Goal: Information Seeking & Learning: Learn about a topic

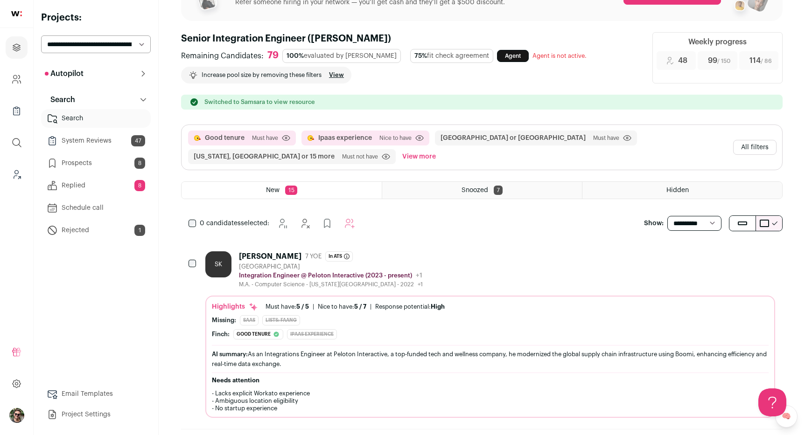
scroll to position [47, 0]
click at [761, 151] on button "All filters" at bounding box center [754, 146] width 43 height 15
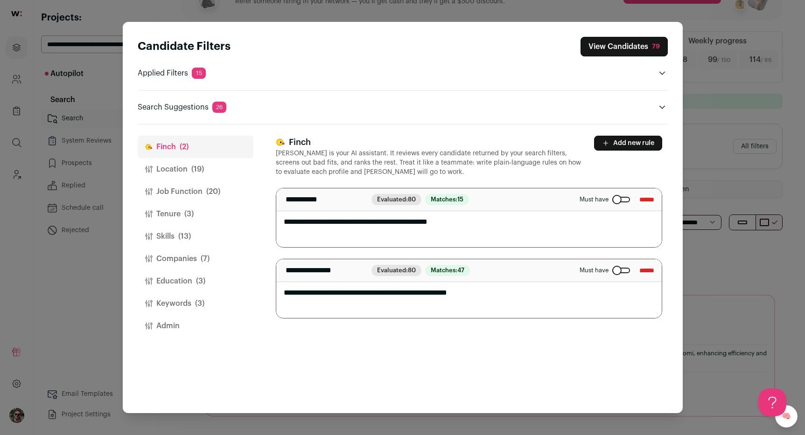
click at [200, 169] on span "(19)" at bounding box center [197, 169] width 13 height 11
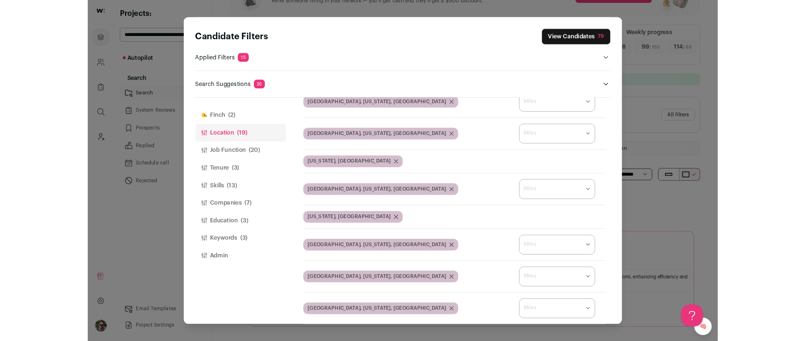
scroll to position [316, 0]
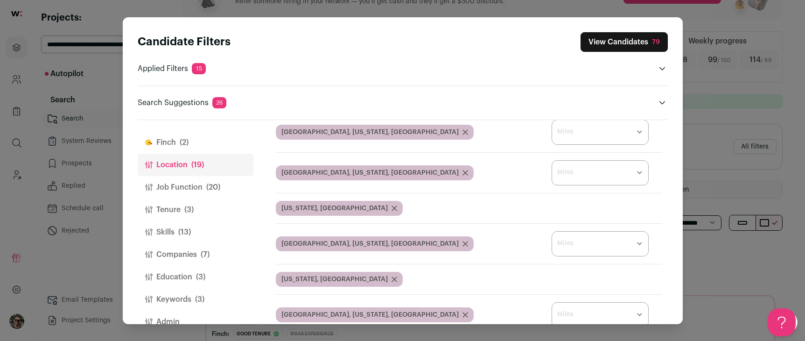
click at [547, 7] on div "Candidate Filters View Candidates 79 Applied Filters 15 Good tenure or Ipaas ex…" at bounding box center [402, 170] width 805 height 341
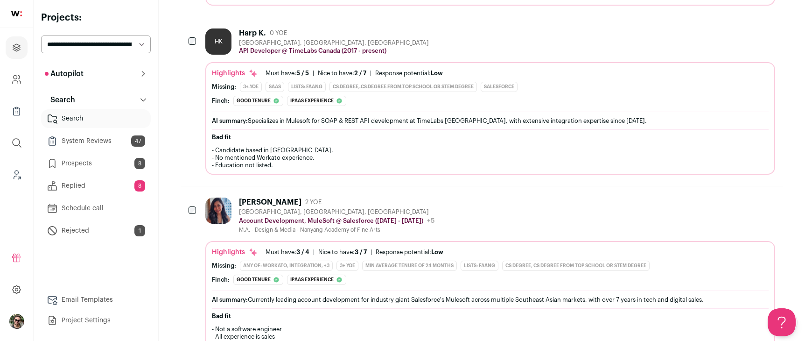
scroll to position [1770, 0]
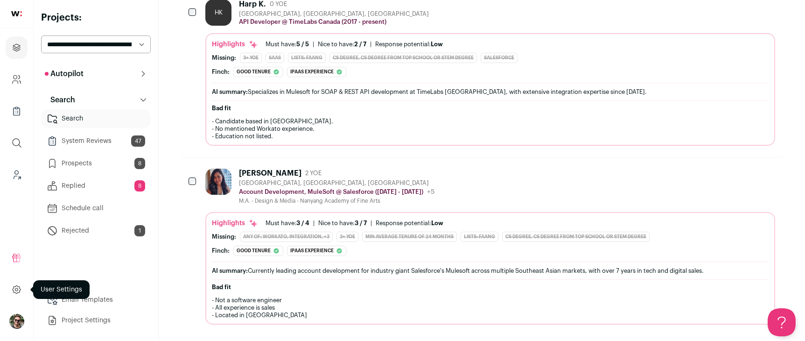
click at [11, 291] on link at bounding box center [17, 289] width 22 height 22
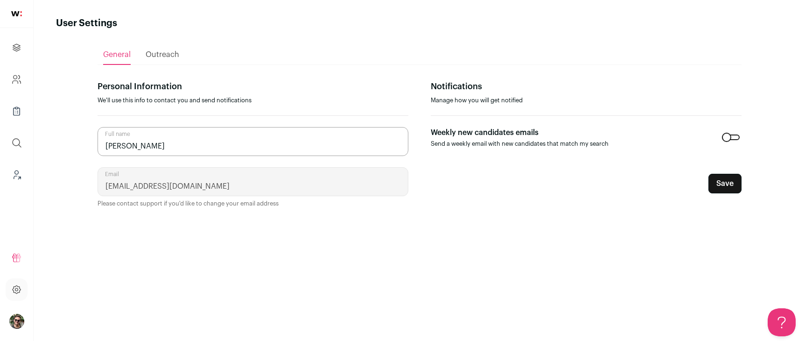
click at [10, 319] on img "Open dropdown" at bounding box center [16, 321] width 15 height 15
click at [54, 281] on span "Switch Accounts" at bounding box center [63, 280] width 63 height 9
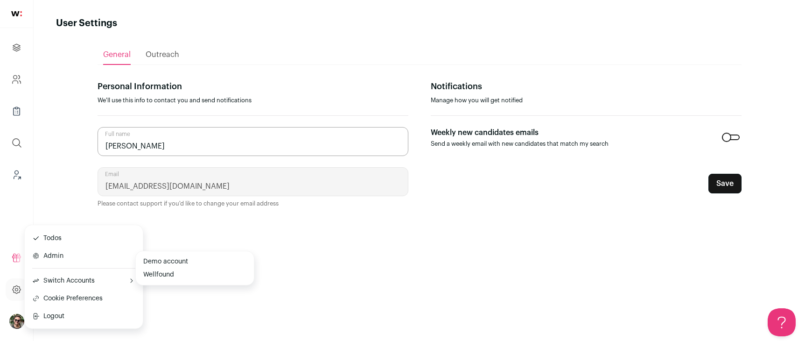
click at [166, 262] on button "Demo account" at bounding box center [195, 261] width 111 height 13
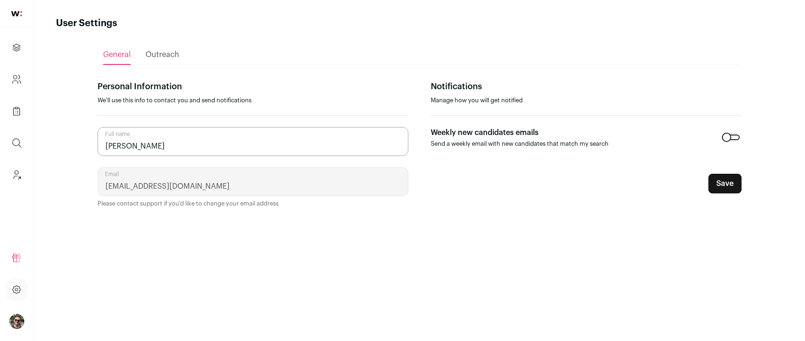
click at [16, 321] on img "Open dropdown" at bounding box center [16, 321] width 15 height 15
click at [54, 284] on span "Switch Accounts" at bounding box center [63, 280] width 63 height 9
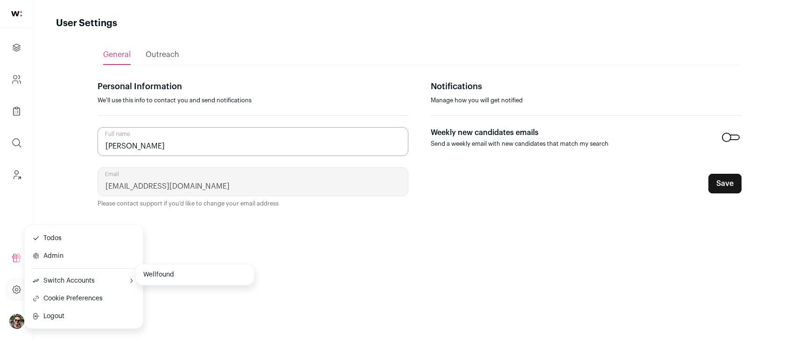
click at [226, 269] on button "Wellfound" at bounding box center [195, 274] width 111 height 13
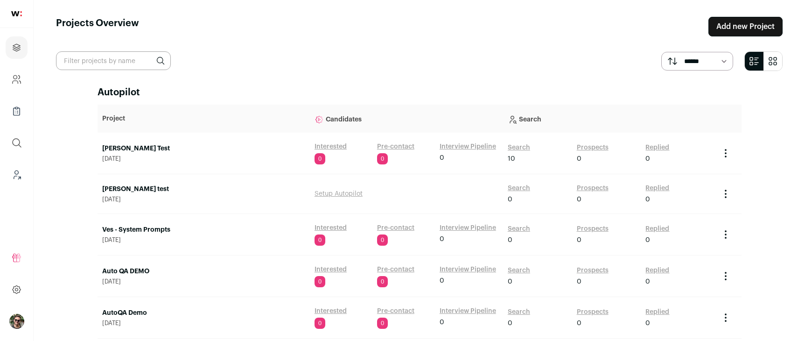
click at [141, 195] on div "Nathan test July 31, 2025" at bounding box center [203, 193] width 203 height 19
click at [133, 192] on link "[PERSON_NAME] test" at bounding box center [203, 188] width 203 height 9
click at [592, 182] on td "Search 0 Prospects 0 Replied 0" at bounding box center [609, 194] width 212 height 40
click at [592, 186] on link "Prospects" at bounding box center [593, 187] width 32 height 9
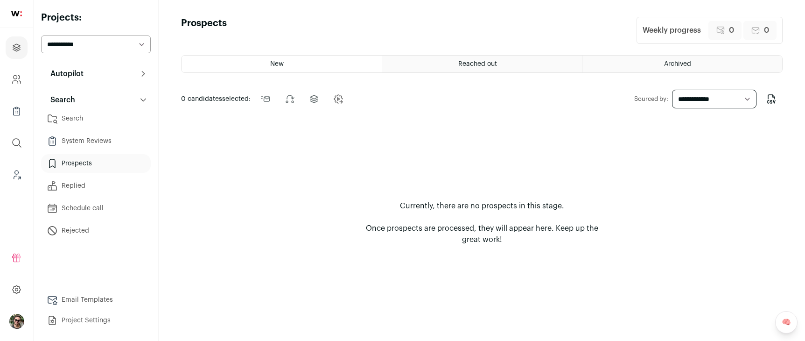
click at [316, 71] on div "New" at bounding box center [281, 64] width 200 height 17
click at [724, 107] on select "**********" at bounding box center [714, 99] width 84 height 19
click at [724, 99] on select "**********" at bounding box center [714, 99] width 84 height 19
click at [672, 90] on select "**********" at bounding box center [714, 99] width 84 height 19
click at [458, 82] on div "New Reached out Archived 0 candidates selected: Send outreach Change stage Chan…" at bounding box center [481, 189] width 601 height 269
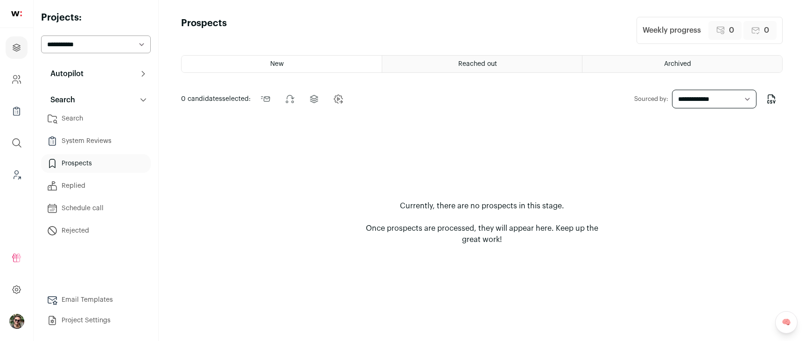
click at [460, 68] on div "Reached out" at bounding box center [482, 64] width 200 height 17
click at [350, 71] on div "New" at bounding box center [281, 64] width 200 height 17
click at [127, 78] on button "Autopilot" at bounding box center [96, 73] width 110 height 19
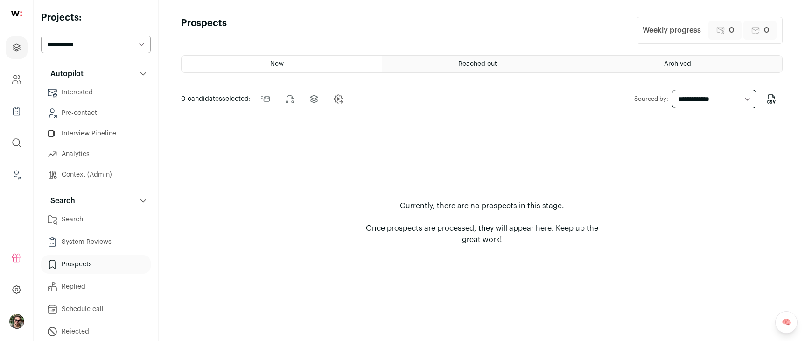
click at [127, 77] on button "Autopilot" at bounding box center [96, 73] width 110 height 19
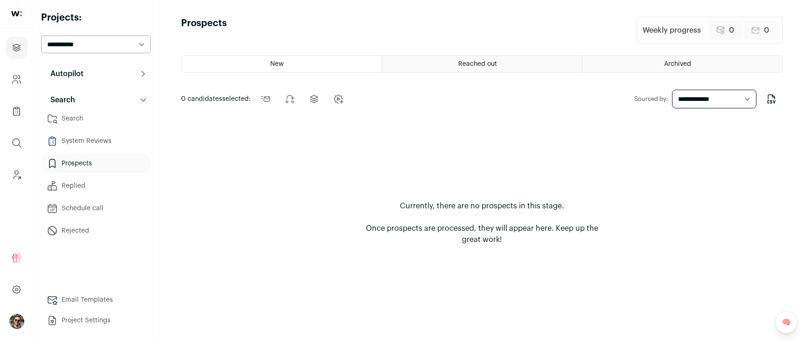
click at [98, 313] on link "Project Settings" at bounding box center [96, 320] width 110 height 19
click at [600, 83] on div "New Reached out Archived 0 candidates selected: Send outreach Change stage Chan…" at bounding box center [481, 189] width 601 height 269
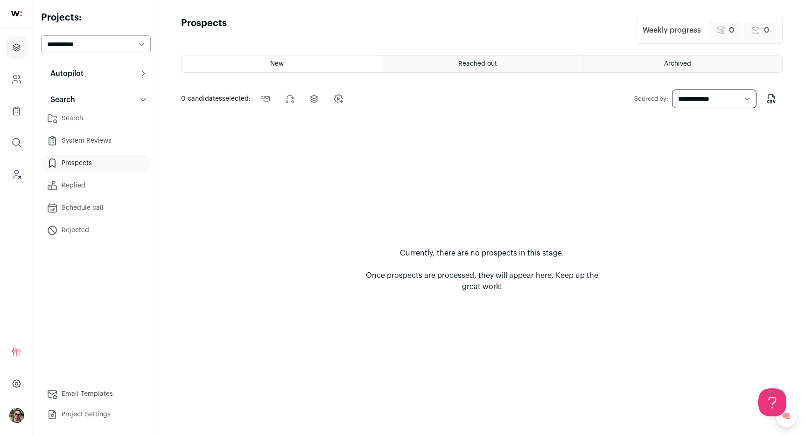
click at [90, 116] on link "Search" at bounding box center [96, 118] width 110 height 19
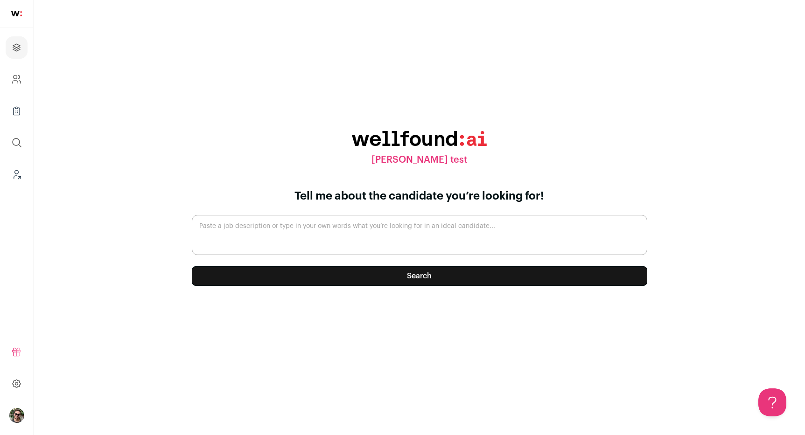
click at [399, 232] on textarea "Paste a job description or type in your own words what you’re looking for in an…" at bounding box center [419, 235] width 455 height 40
type textarea "someone who is not in california"
click at [344, 279] on button "Search" at bounding box center [419, 276] width 455 height 20
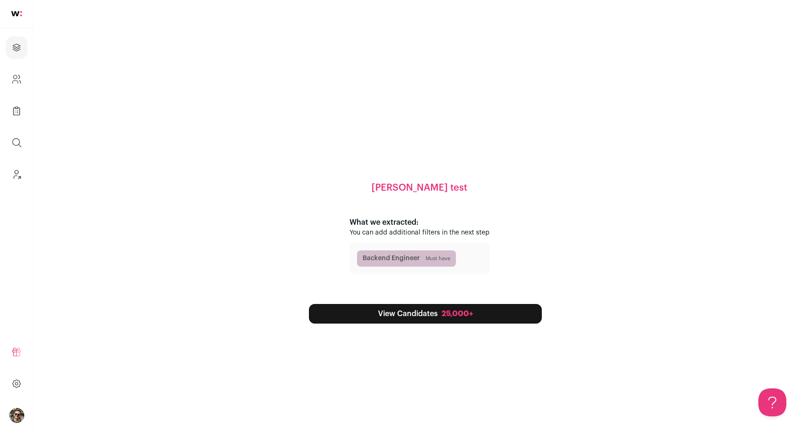
click at [399, 307] on link "View Candidates 25,000+" at bounding box center [425, 314] width 233 height 20
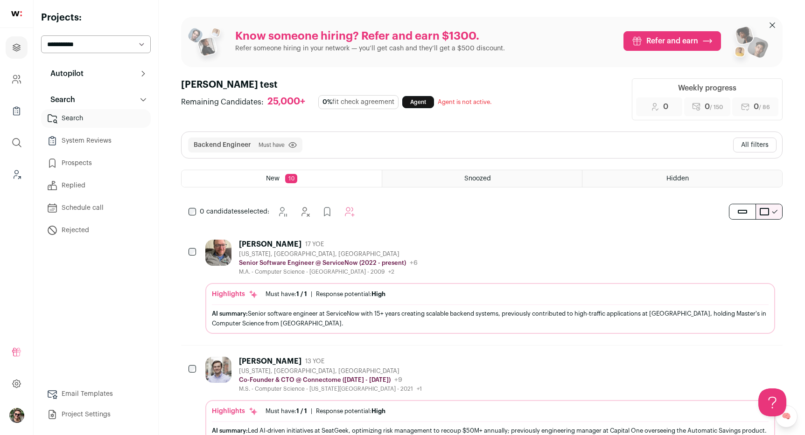
click at [744, 133] on div "Backend Engineer Must have Click to disable/enable filter View more View less A…" at bounding box center [481, 145] width 600 height 26
click at [745, 143] on button "All filters" at bounding box center [754, 145] width 43 height 15
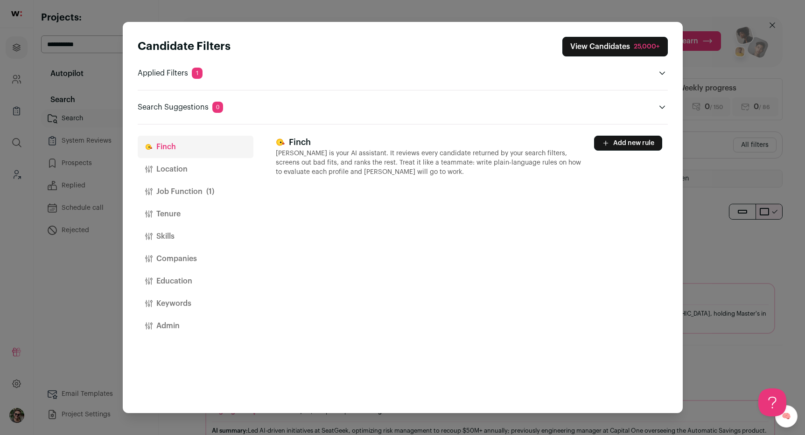
click at [203, 169] on button "Location" at bounding box center [196, 169] width 116 height 22
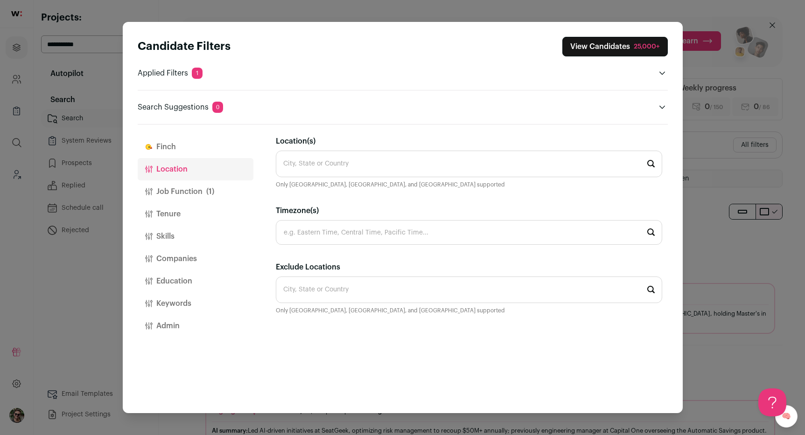
click at [319, 176] on input "Location(s)" at bounding box center [469, 164] width 386 height 27
click at [308, 300] on input "Exclude Locations" at bounding box center [469, 290] width 386 height 27
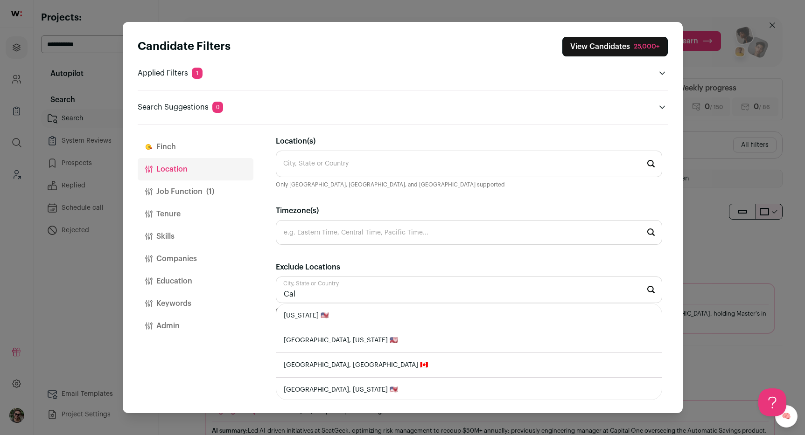
click at [321, 324] on li "California 🇺🇸" at bounding box center [468, 316] width 385 height 25
type input "California 🇺🇸"
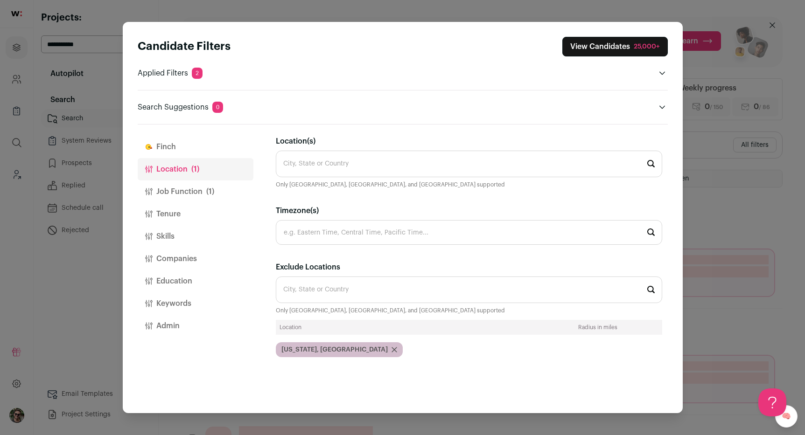
click at [621, 50] on button "View Candidates 25,000+" at bounding box center [614, 47] width 105 height 20
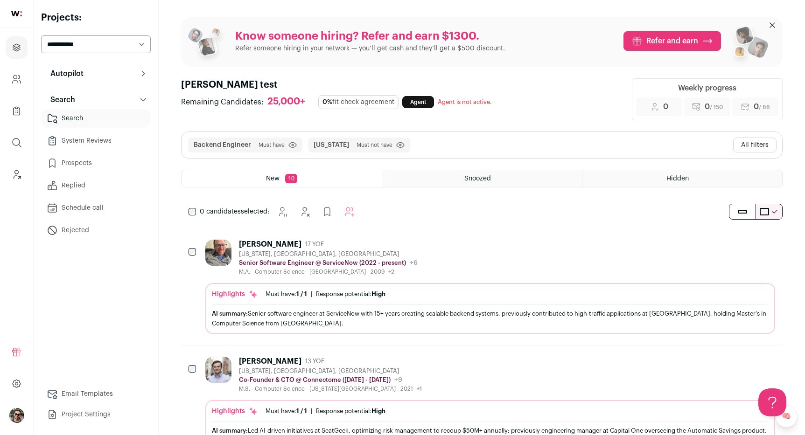
click at [344, 143] on span "California Must not have Click to disable/enable filter" at bounding box center [359, 145] width 102 height 15
click at [396, 145] on icon "submit" at bounding box center [400, 145] width 8 height 7
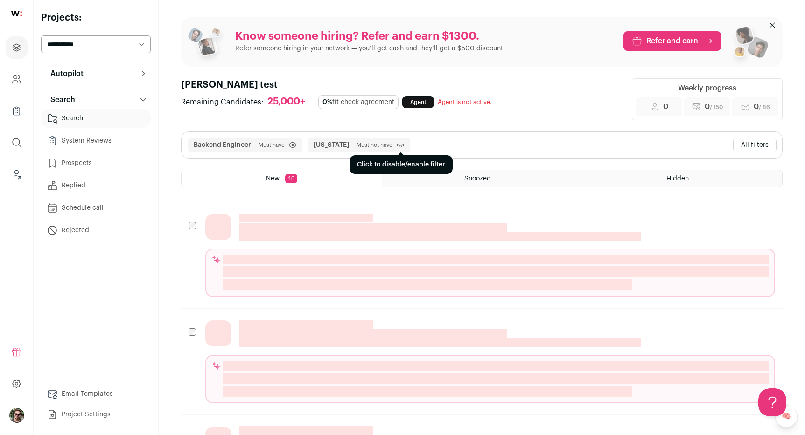
click at [396, 145] on icon "submit" at bounding box center [400, 144] width 8 height 9
click at [747, 150] on button "All filters" at bounding box center [754, 145] width 43 height 15
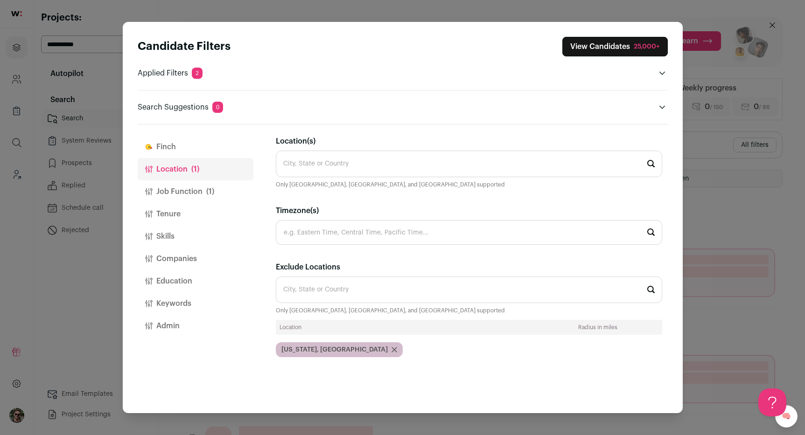
click at [370, 275] on div "Exclude Locations City, State or Country Only United States, Canada, and United…" at bounding box center [469, 315] width 386 height 107
click at [366, 297] on input "Exclude Locations" at bounding box center [469, 290] width 386 height 27
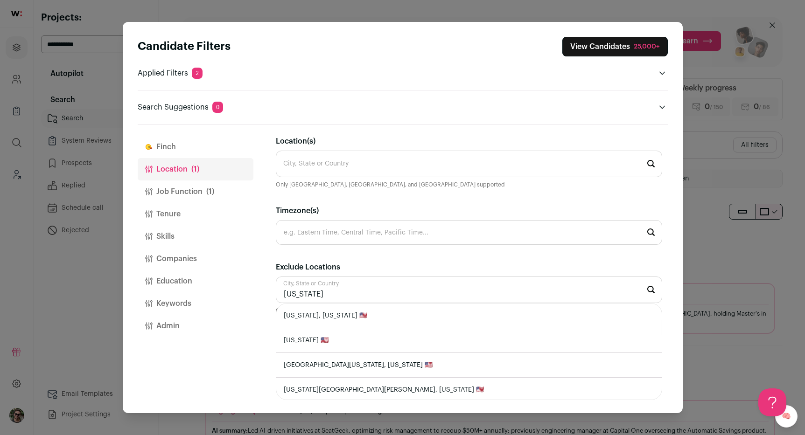
click at [357, 337] on li "New York 🇺🇸" at bounding box center [468, 340] width 385 height 25
type input "New York 🇺🇸"
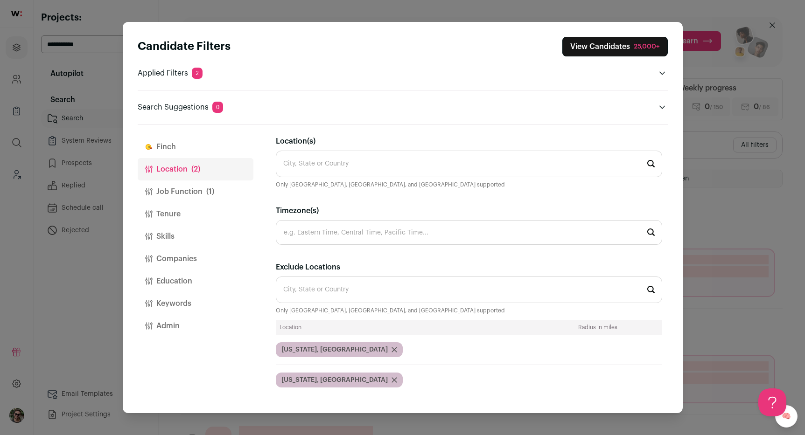
click at [612, 45] on button "View Candidates 25,000+" at bounding box center [614, 47] width 105 height 20
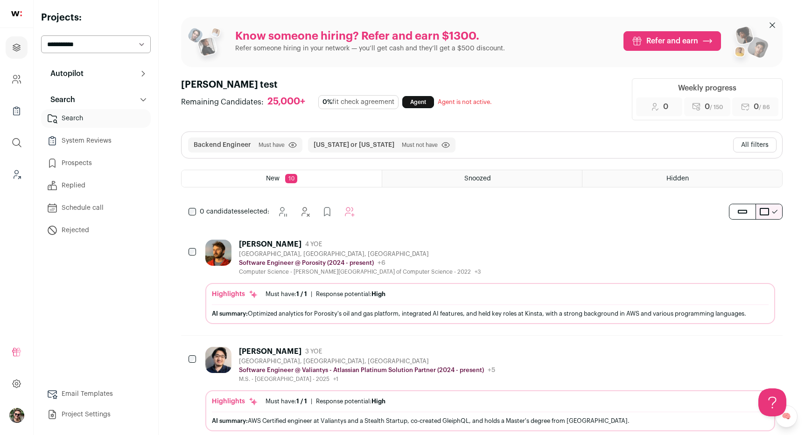
click at [756, 139] on button "All filters" at bounding box center [754, 145] width 43 height 15
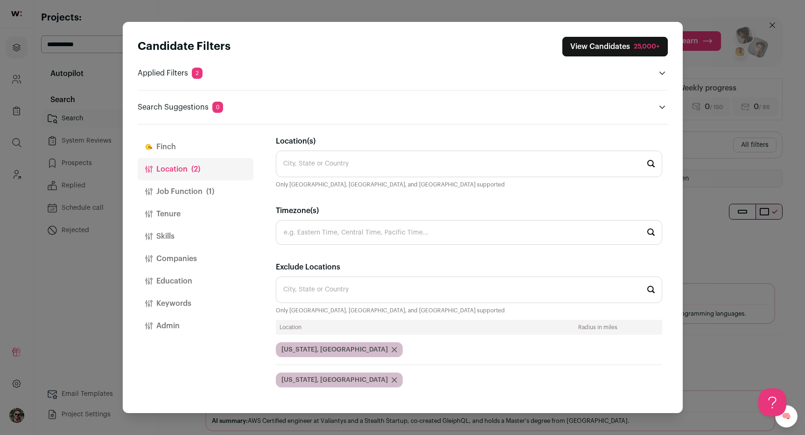
click at [424, 278] on input "Exclude Locations" at bounding box center [469, 290] width 386 height 27
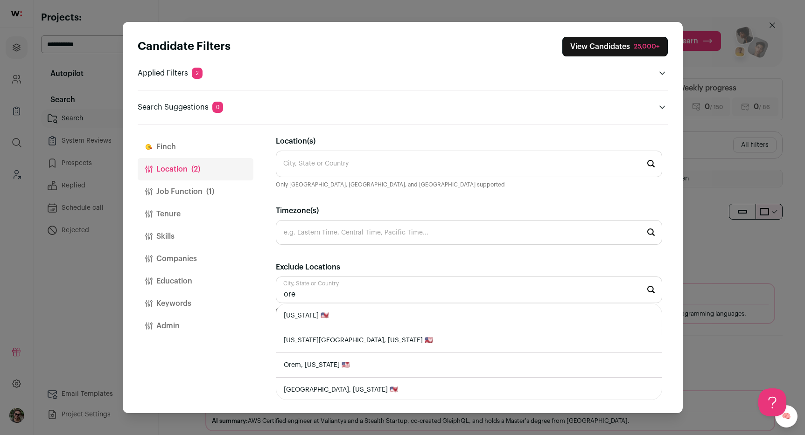
click at [383, 316] on li "Oregon 🇺🇸" at bounding box center [468, 316] width 385 height 25
type input "Oregon 🇺🇸"
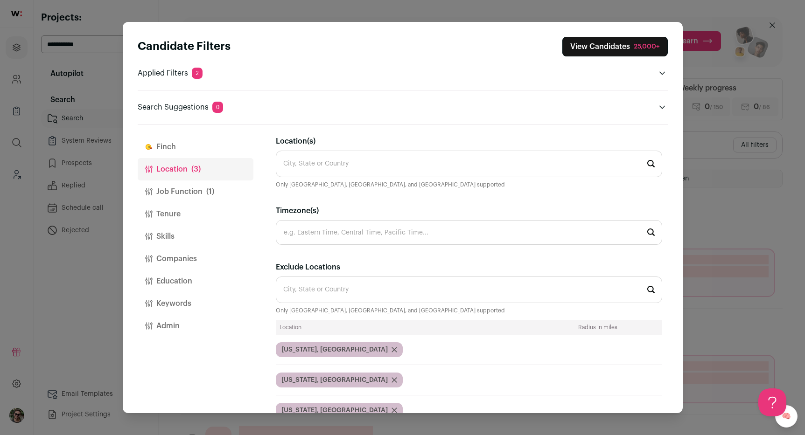
click at [720, 327] on div "Candidate Filters View Candidates 25,000+ Applied Filters 2 Backend Engineer Mu…" at bounding box center [402, 217] width 805 height 435
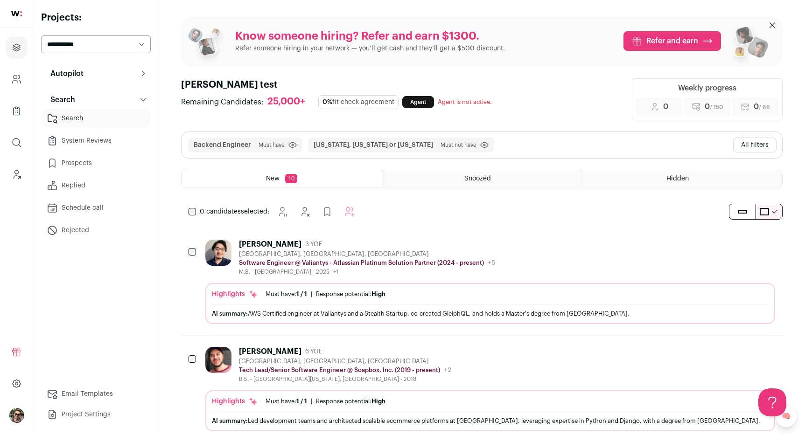
click at [753, 142] on button "All filters" at bounding box center [754, 145] width 43 height 15
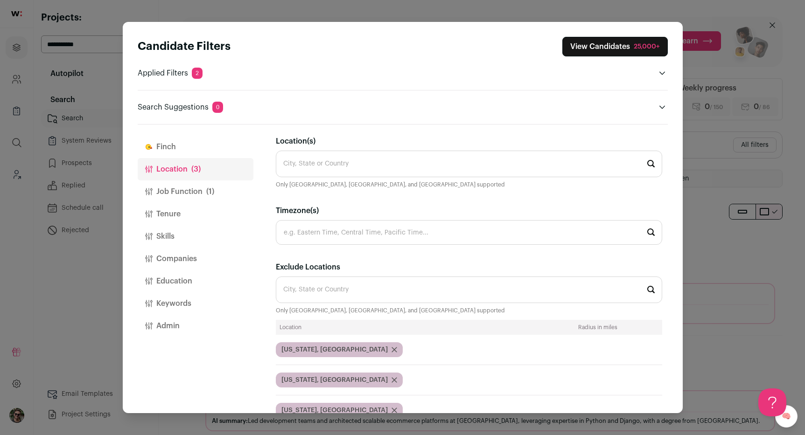
click at [403, 285] on input "Exclude Locations" at bounding box center [469, 290] width 386 height 27
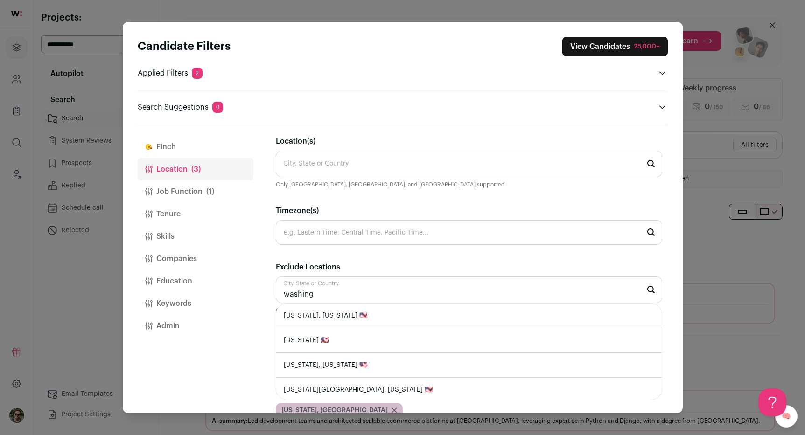
click at [338, 337] on li "Washington 🇺🇸" at bounding box center [468, 340] width 385 height 25
type input "Washington 🇺🇸"
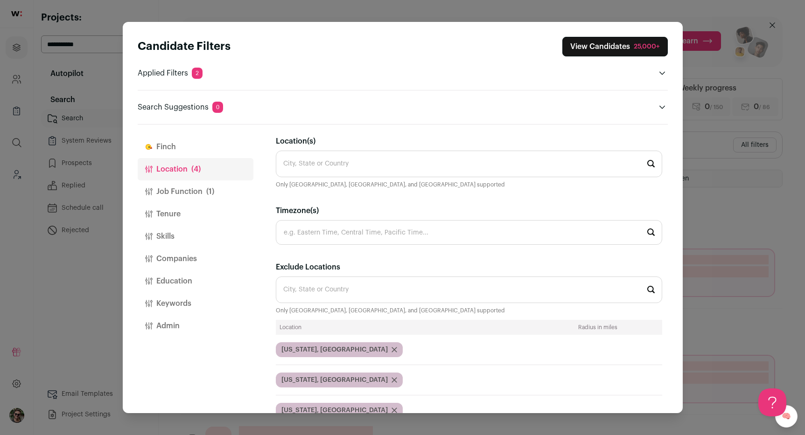
click at [711, 327] on div "Candidate Filters View Candidates 25,000+ Applied Filters 2 Backend Engineer Mu…" at bounding box center [402, 217] width 805 height 435
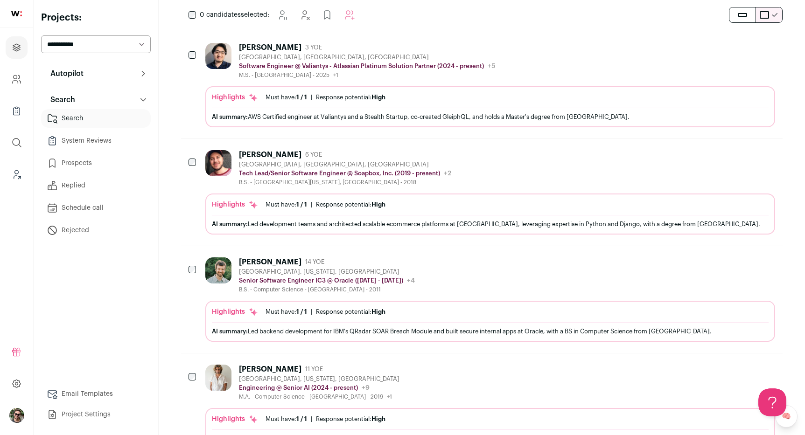
scroll to position [157, 0]
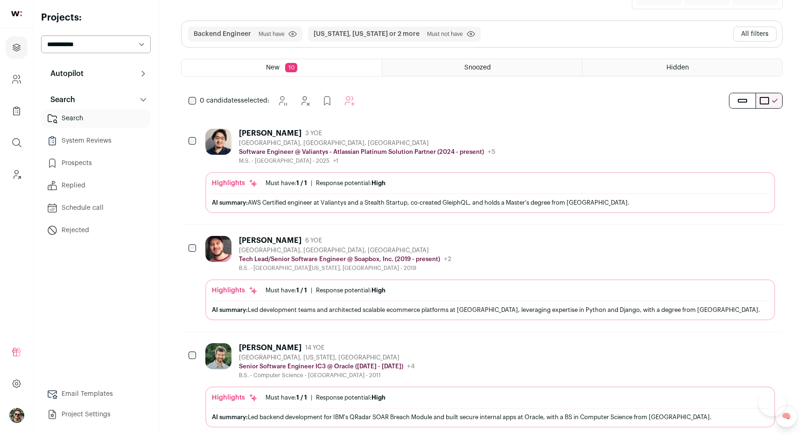
scroll to position [110, 0]
click at [750, 28] on button "All filters" at bounding box center [754, 35] width 43 height 15
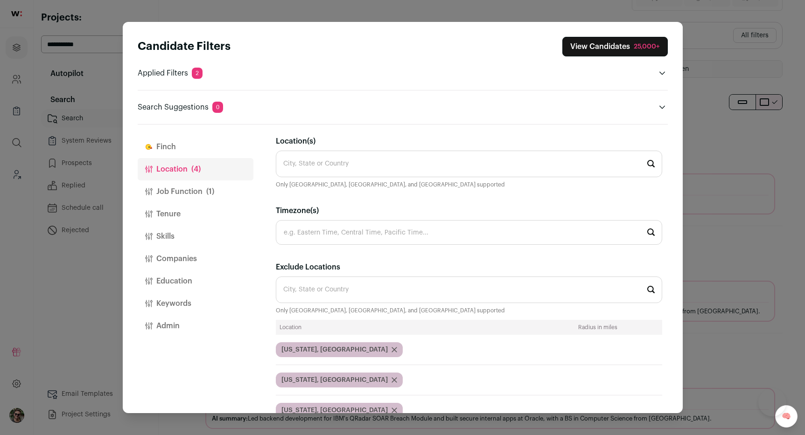
click at [406, 300] on input "Exclude Locations" at bounding box center [469, 290] width 386 height 27
type input "alska"
click at [389, 318] on li "Alaska 🇺🇸" at bounding box center [468, 316] width 385 height 25
type input "Alaska 🇺🇸"
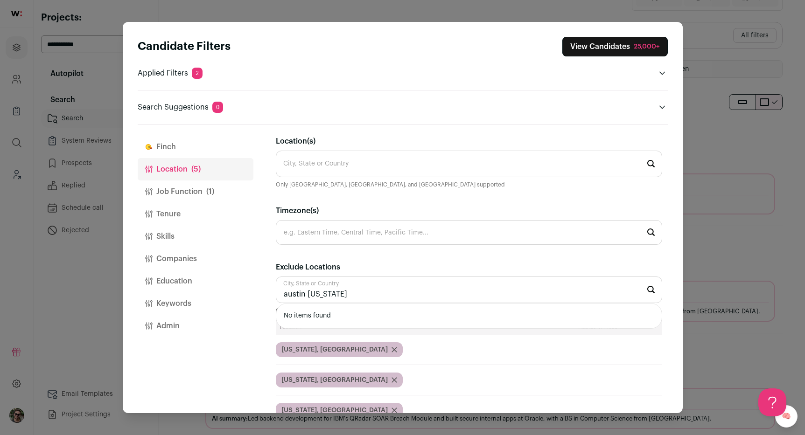
click at [321, 297] on input "austin texas" at bounding box center [469, 290] width 386 height 27
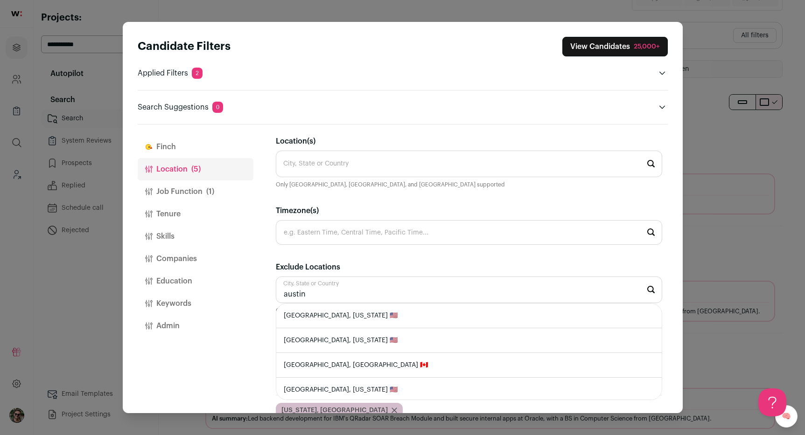
click at [327, 311] on li "Austin, Texas 🇺🇸" at bounding box center [468, 316] width 385 height 25
type input "Austin, Texas 🇺🇸"
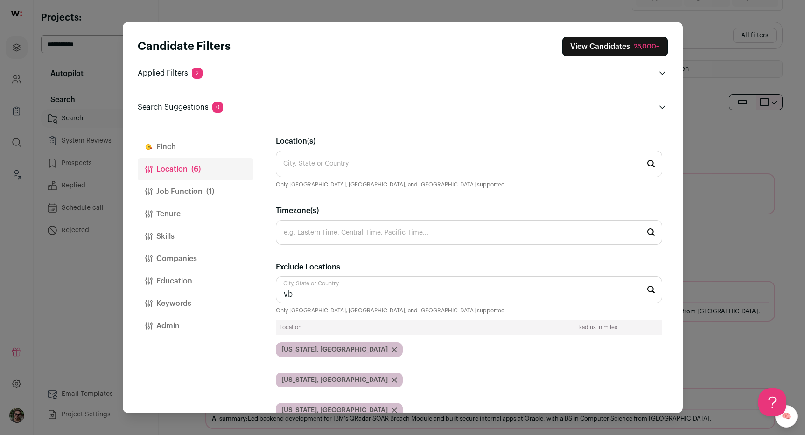
type input "v"
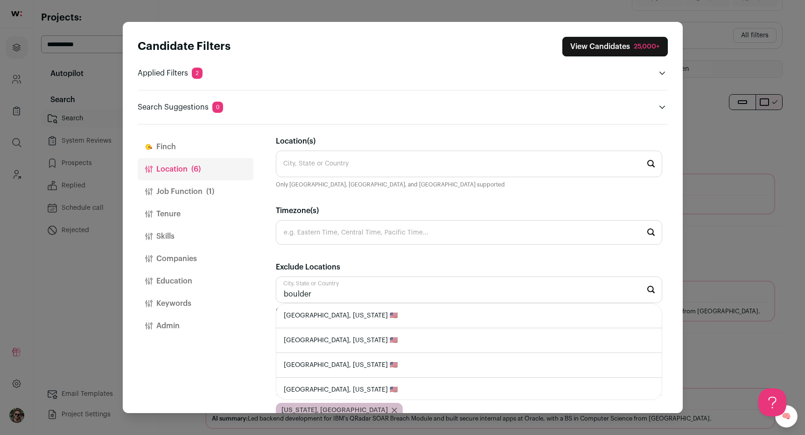
click at [470, 317] on li "Boulder, Colorado 🇺🇸" at bounding box center [468, 316] width 385 height 25
type input "Boulder, Colorado 🇺🇸"
click at [338, 314] on li "Chicago, Illinois 🇺🇸" at bounding box center [468, 316] width 385 height 25
type input "Chicago, Illinois 🇺🇸"
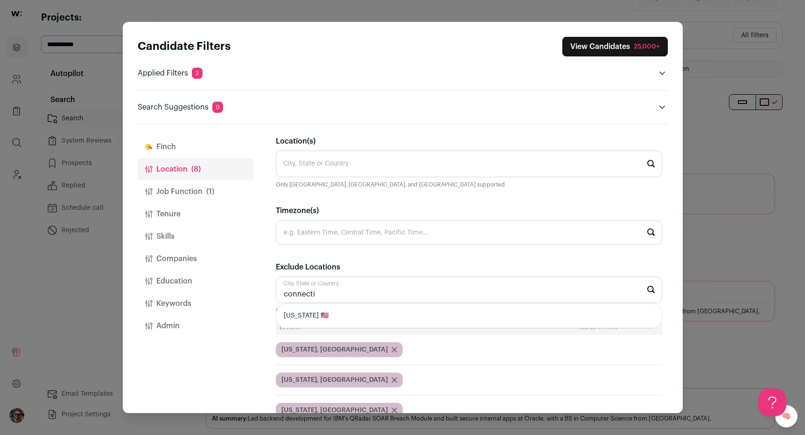
click at [314, 309] on li "Connecticut 🇺🇸" at bounding box center [468, 316] width 385 height 25
type input "Connecticut 🇺🇸"
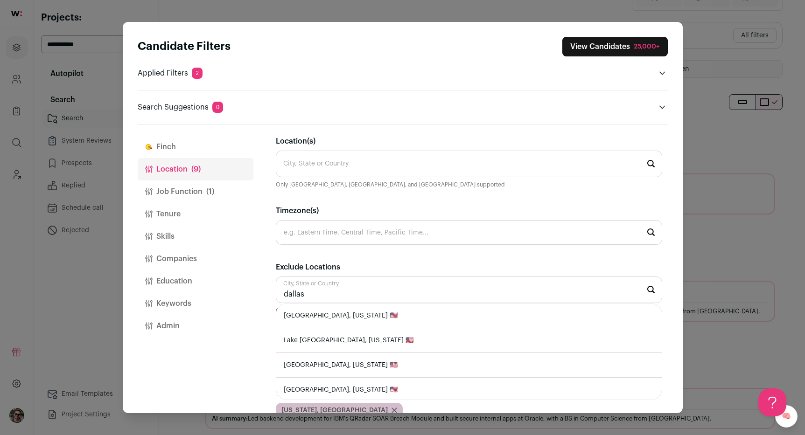
click at [301, 314] on li "Dallas, Texas 🇺🇸" at bounding box center [468, 316] width 385 height 25
type input "Dallas, Texas 🇺🇸"
click at [343, 312] on li "Denver, Colorado 🇺🇸" at bounding box center [468, 316] width 385 height 25
type input "Denver, Colorado 🇺🇸"
click at [308, 312] on li "Houston, Texas 🇺🇸" at bounding box center [468, 316] width 385 height 25
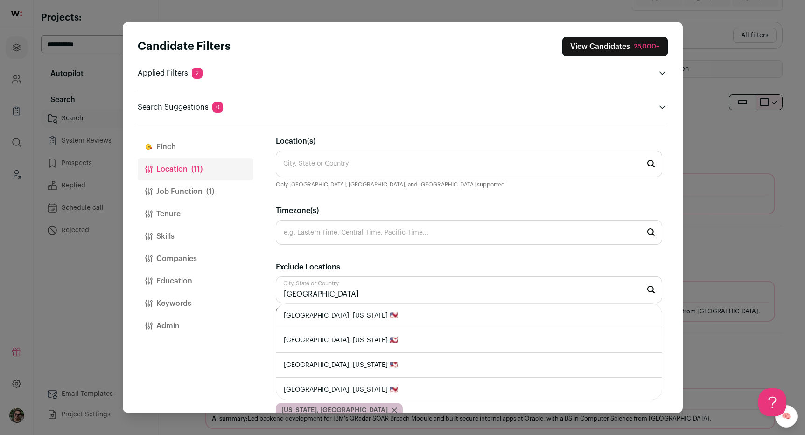
type input "Houston, Texas 🇺🇸"
click at [364, 315] on li "Maryland 🇺🇸" at bounding box center [468, 316] width 385 height 25
type input "Maryland 🇺🇸"
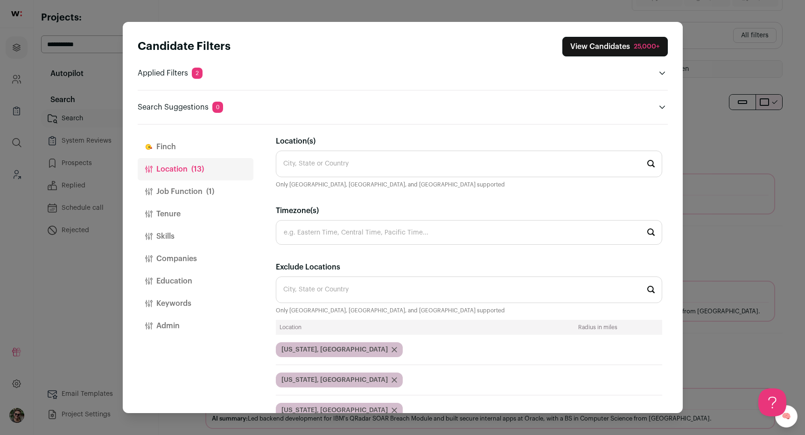
click at [306, 172] on input "Location(s)" at bounding box center [469, 164] width 386 height 27
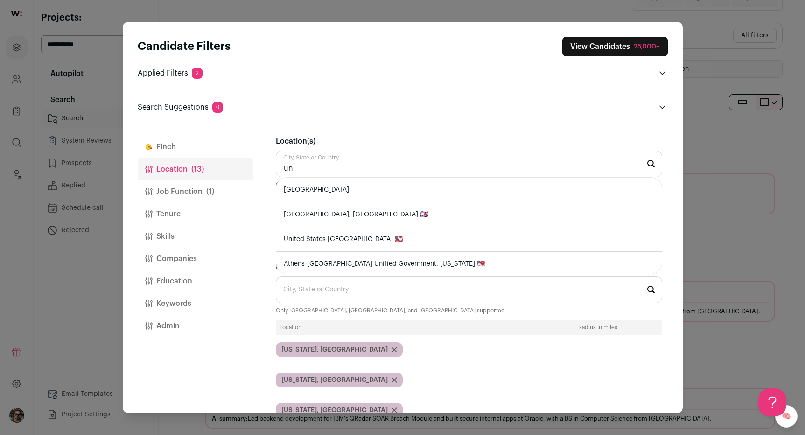
click at [308, 189] on li "United States" at bounding box center [468, 190] width 385 height 25
type input "United States"
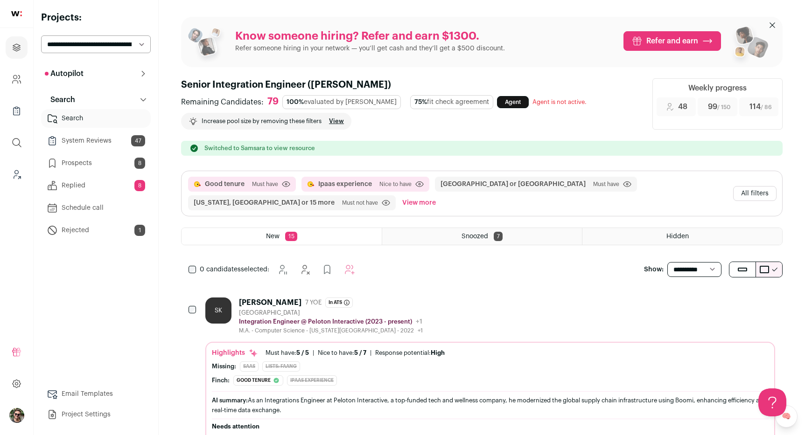
click at [755, 191] on button "All filters" at bounding box center [754, 193] width 43 height 15
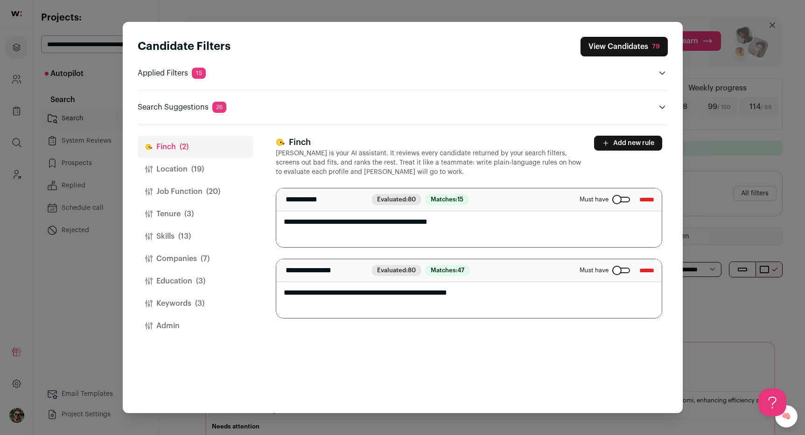
click at [188, 166] on button "Location (19)" at bounding box center [196, 169] width 116 height 22
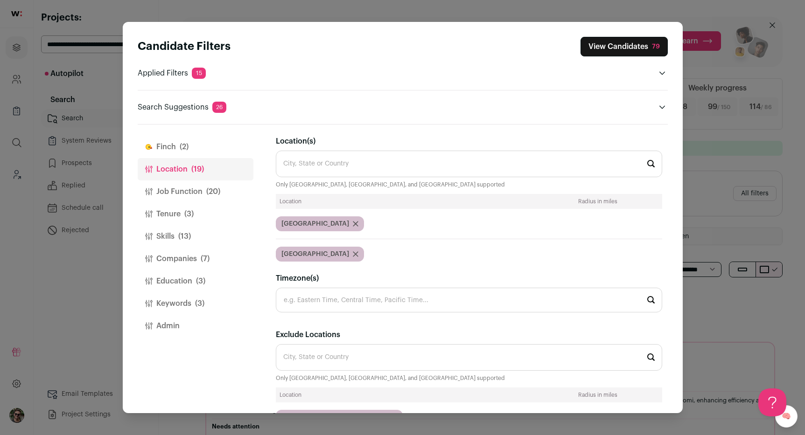
click at [282, 14] on div "Candidate Filters View Candidates 79 Applied Filters 15 Good tenure or Ipaas ex…" at bounding box center [402, 217] width 805 height 435
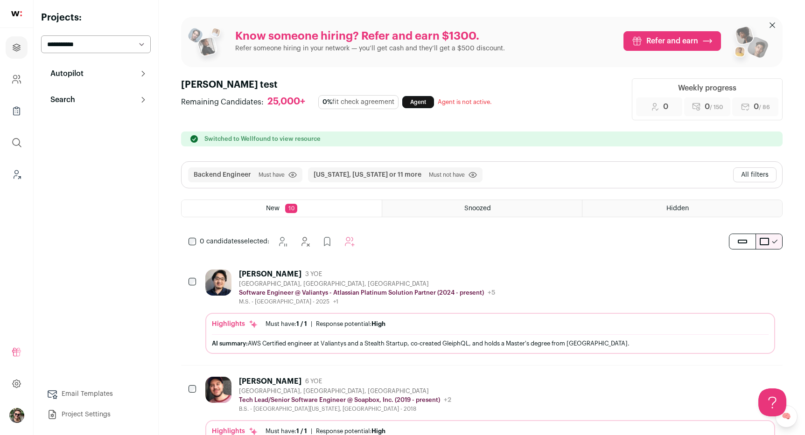
click at [750, 172] on button "All filters" at bounding box center [754, 175] width 43 height 15
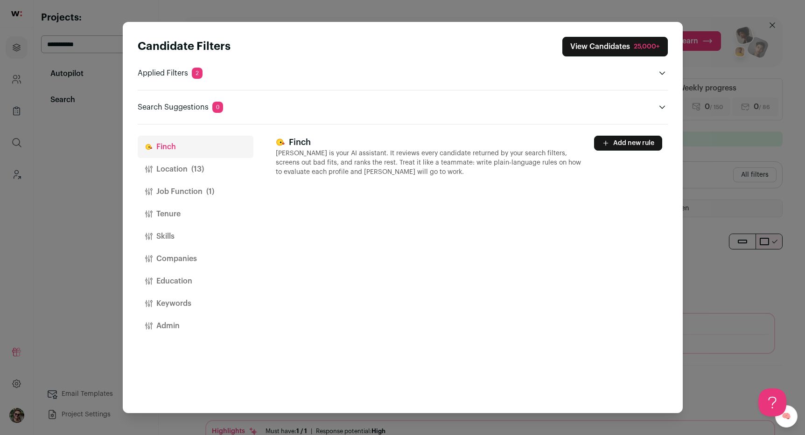
click at [170, 164] on button "Location (13)" at bounding box center [196, 169] width 116 height 22
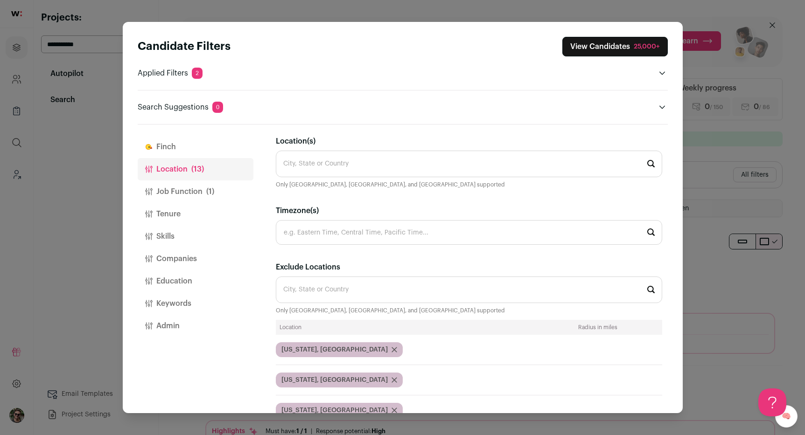
click at [356, 164] on input "Location(s)" at bounding box center [469, 164] width 386 height 27
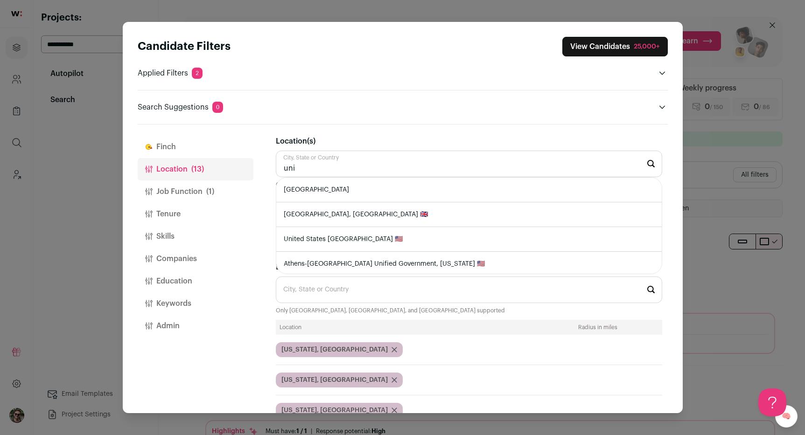
click at [344, 188] on li "[GEOGRAPHIC_DATA]" at bounding box center [468, 190] width 385 height 25
type input "[GEOGRAPHIC_DATA]"
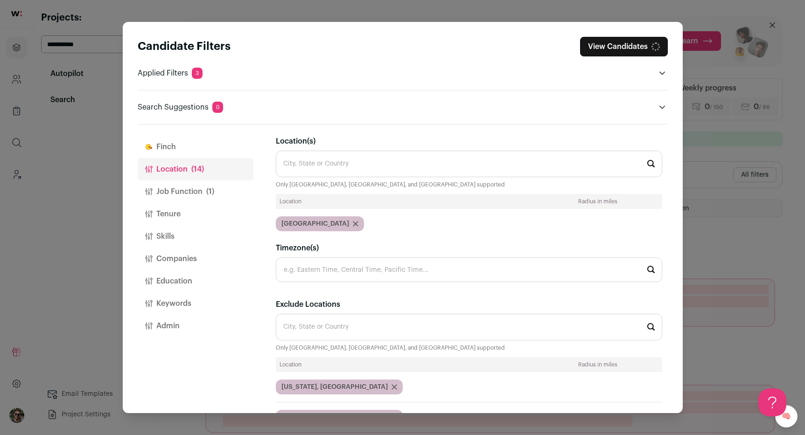
click at [343, 171] on input "Location(s)" at bounding box center [469, 164] width 386 height 27
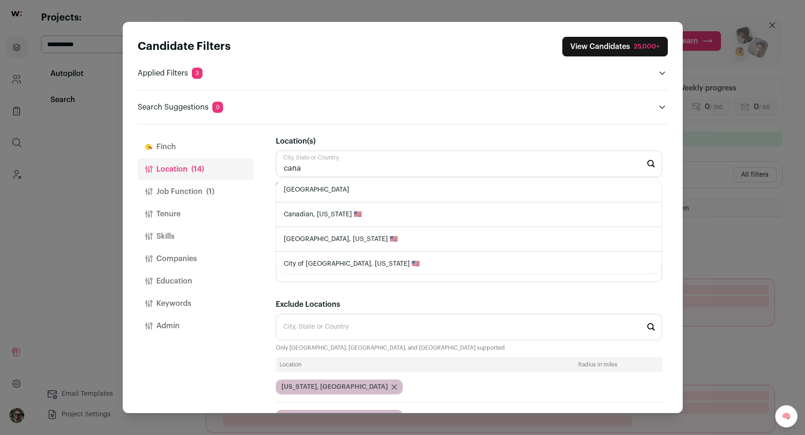
click at [333, 187] on li "[GEOGRAPHIC_DATA]" at bounding box center [468, 190] width 385 height 25
type input "[GEOGRAPHIC_DATA]"
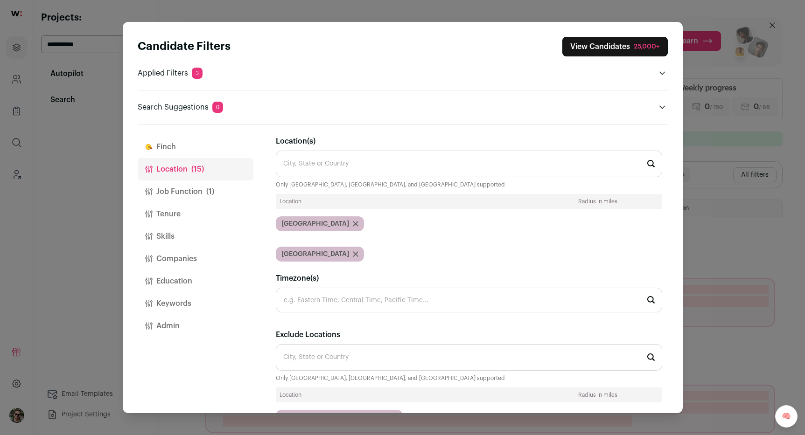
click at [646, 45] on div "25,000+" at bounding box center [647, 46] width 26 height 9
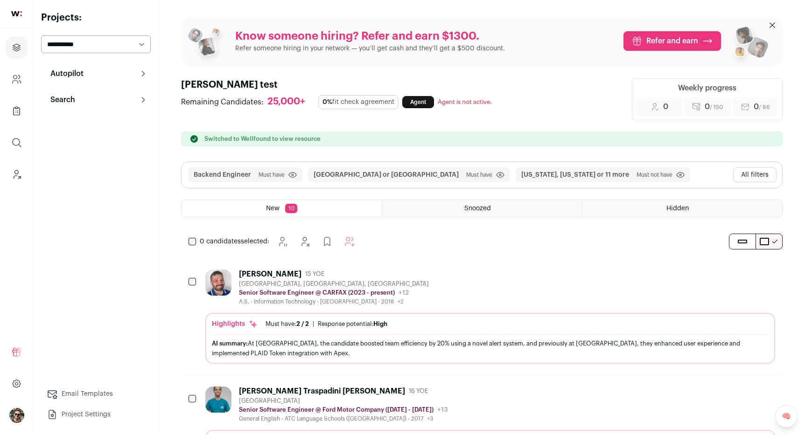
click at [749, 171] on button "All filters" at bounding box center [754, 175] width 43 height 15
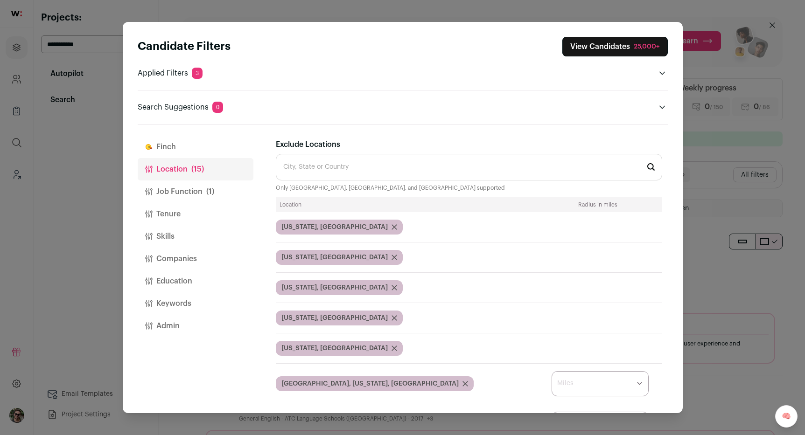
scroll to position [181, 0]
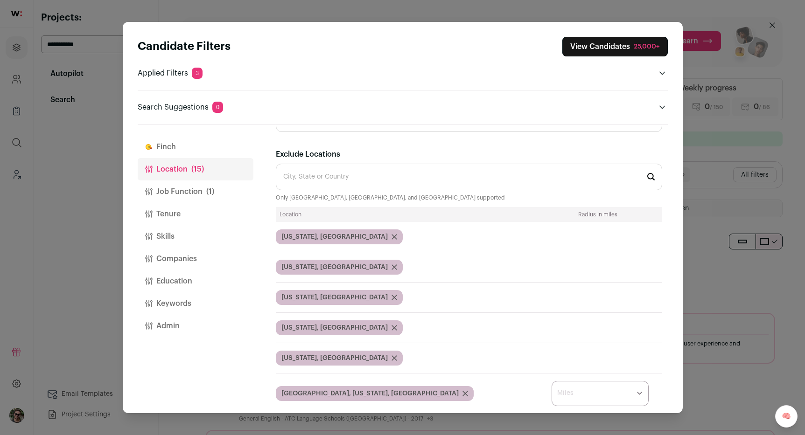
click at [361, 178] on input "Exclude Locations" at bounding box center [469, 177] width 386 height 27
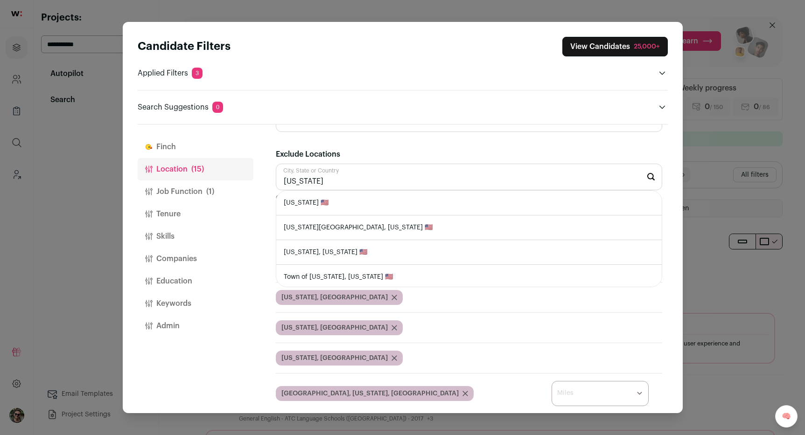
click at [356, 203] on li "Florida 🇺🇸" at bounding box center [468, 203] width 385 height 25
type input "Florida 🇺🇸"
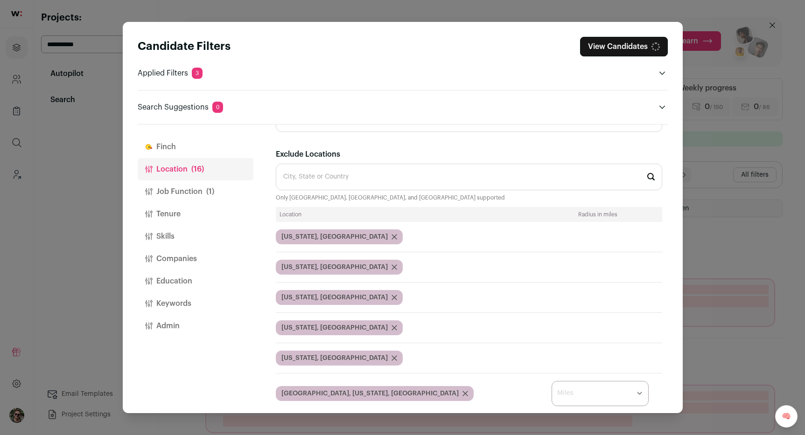
click at [738, 242] on div "Candidate Filters View Candidates Applied Filters 3 Backend Engineer Must have …" at bounding box center [402, 217] width 805 height 435
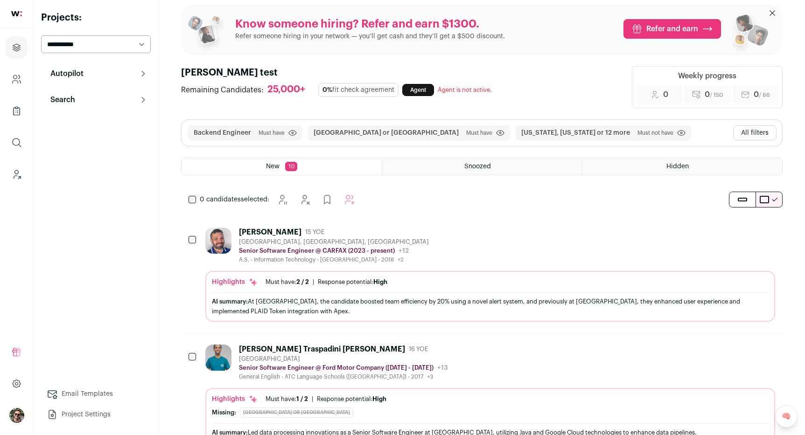
scroll to position [0, 0]
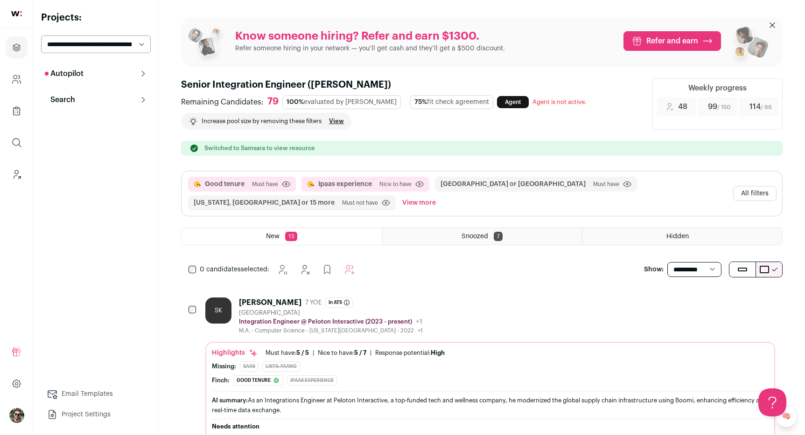
click at [760, 198] on button "All filters" at bounding box center [754, 193] width 43 height 15
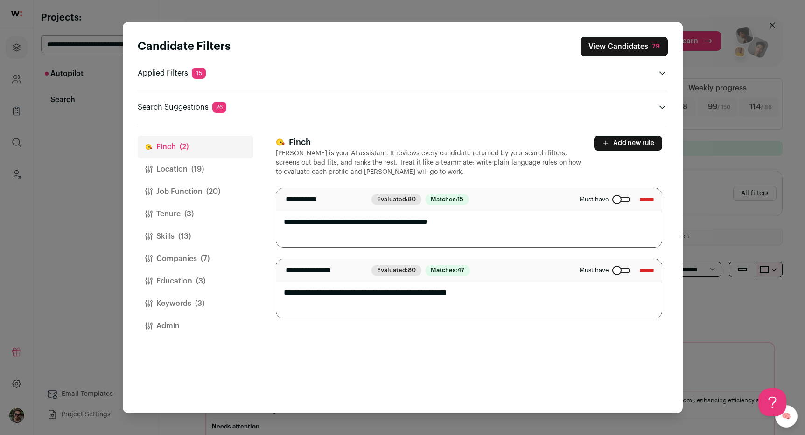
click at [167, 161] on button "Location (19)" at bounding box center [196, 169] width 116 height 22
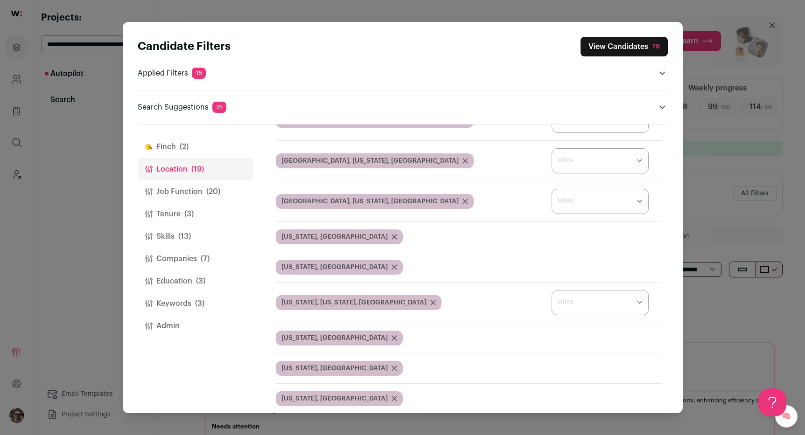
scroll to position [522, 0]
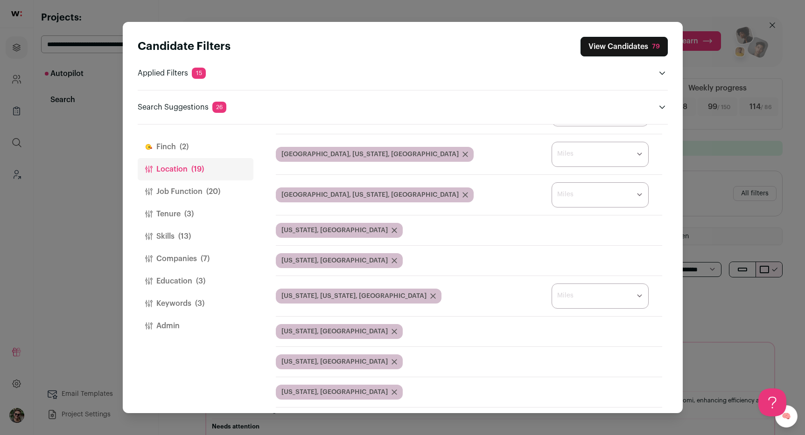
click at [586, 11] on div "Candidate Filters View Candidates 79 Applied Filters 15 Good tenure or Ipaas ex…" at bounding box center [402, 217] width 805 height 435
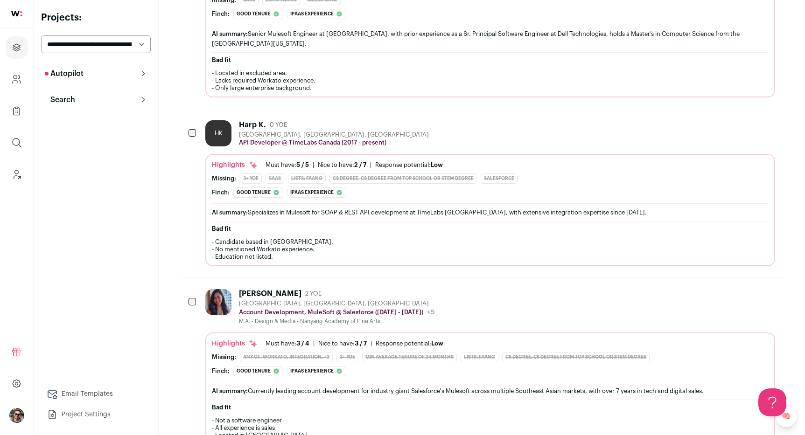
scroll to position [1675, 0]
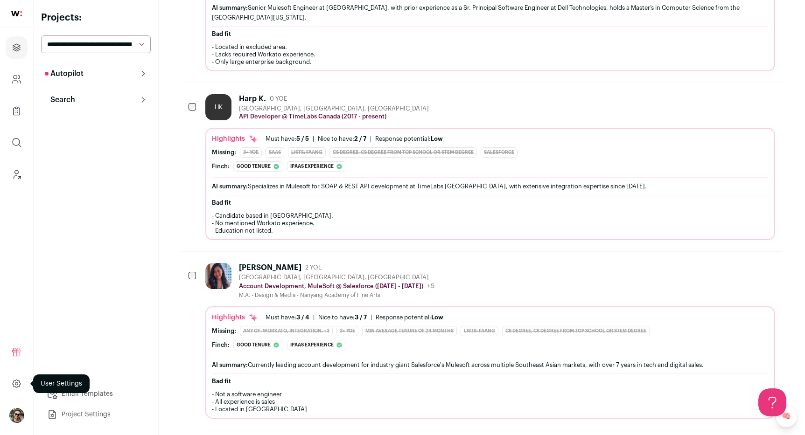
click at [16, 384] on icon at bounding box center [16, 383] width 11 height 11
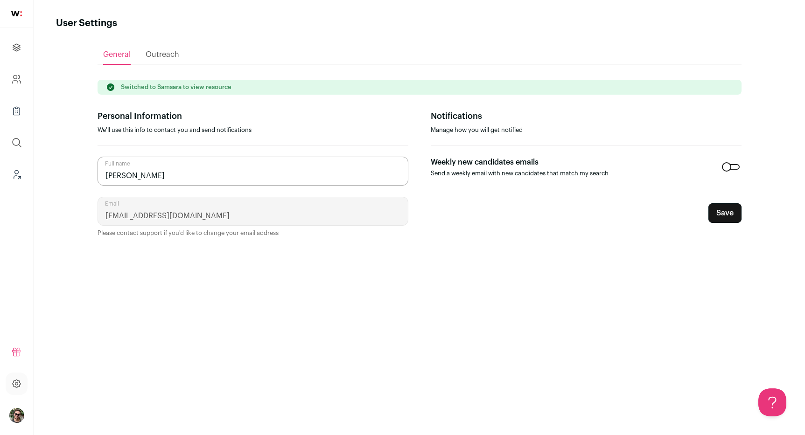
click at [14, 428] on ul "Refer and earn $ User Settings Todos Admin Switch Accounts Demo account Wellfou…" at bounding box center [16, 384] width 33 height 103
click at [14, 423] on li "Todos Admin Switch Accounts Demo account Wellfound Cookie Preferences Logout" at bounding box center [17, 416] width 22 height 22
click at [14, 412] on img "Open dropdown" at bounding box center [16, 415] width 15 height 15
click at [48, 349] on button "Admin" at bounding box center [83, 350] width 103 height 9
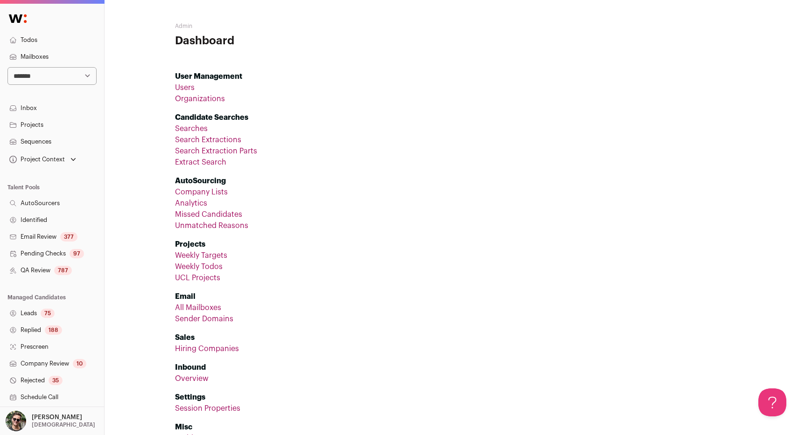
click at [58, 126] on link "Projects" at bounding box center [52, 125] width 104 height 17
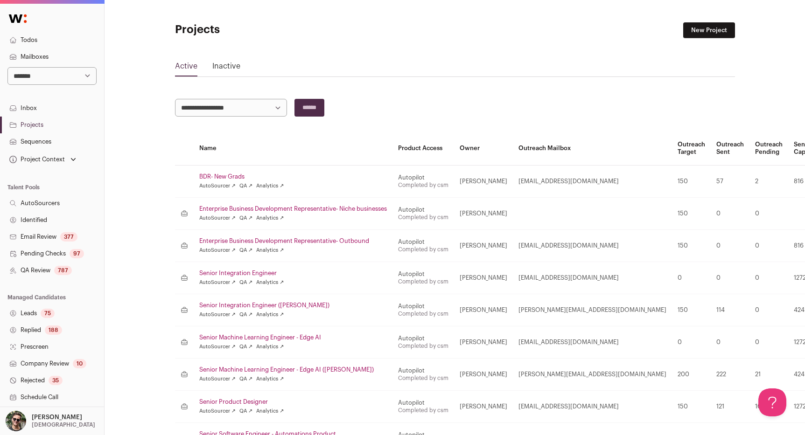
click at [41, 328] on link "Replied 188" at bounding box center [52, 330] width 104 height 17
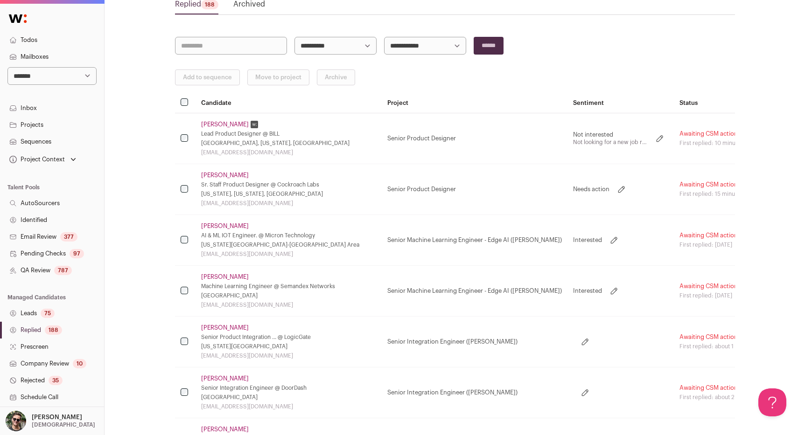
scroll to position [69, 0]
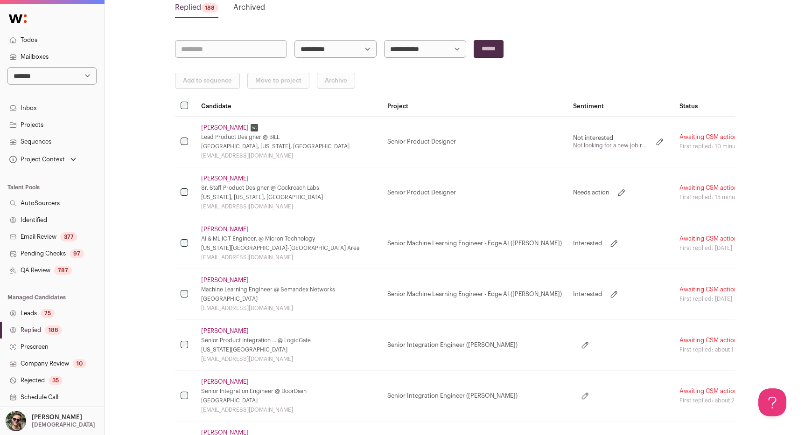
click at [243, 47] on input "search" at bounding box center [231, 49] width 112 height 18
type input "*******"
click at [474, 40] on input "******" at bounding box center [489, 49] width 30 height 18
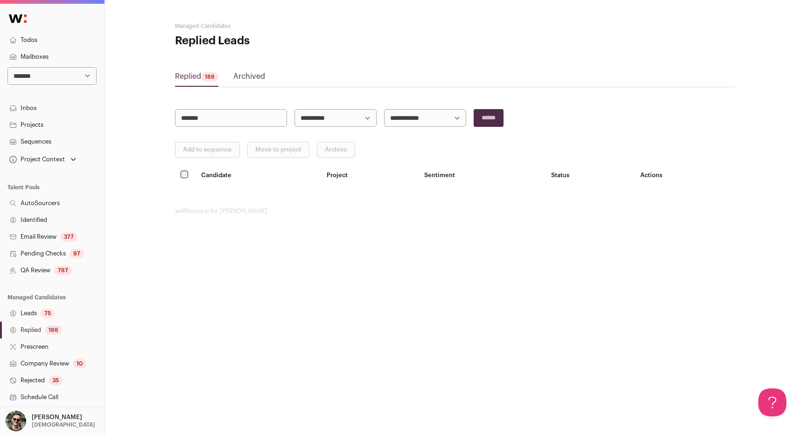
click at [244, 79] on link "Archived" at bounding box center [249, 78] width 32 height 15
click at [247, 72] on link "Archived" at bounding box center [249, 78] width 32 height 15
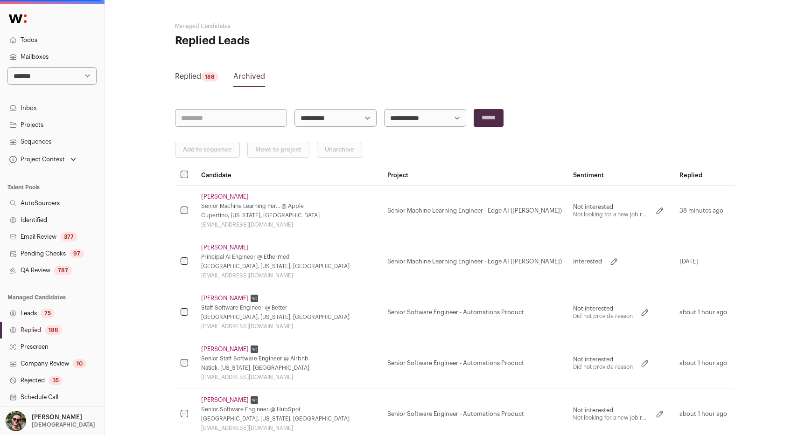
click at [246, 74] on link "Archived" at bounding box center [249, 78] width 32 height 15
click at [231, 118] on input "search" at bounding box center [231, 118] width 112 height 18
type input "*******"
click at [474, 109] on input "******" at bounding box center [489, 118] width 30 height 18
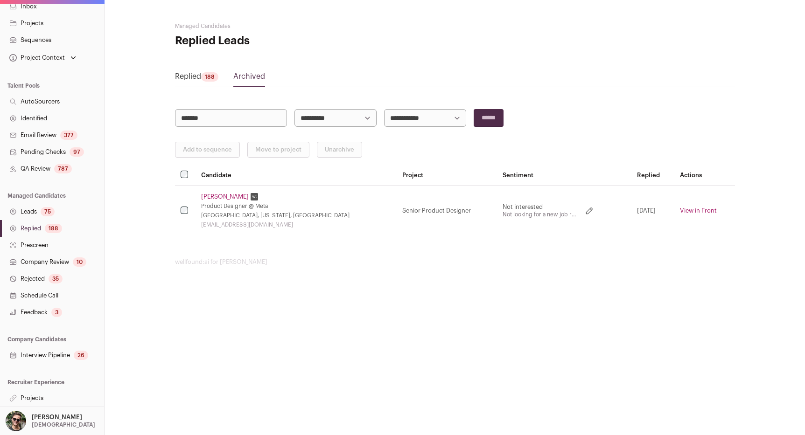
scroll to position [99, 0]
click at [35, 213] on link "Leads 75" at bounding box center [52, 214] width 104 height 17
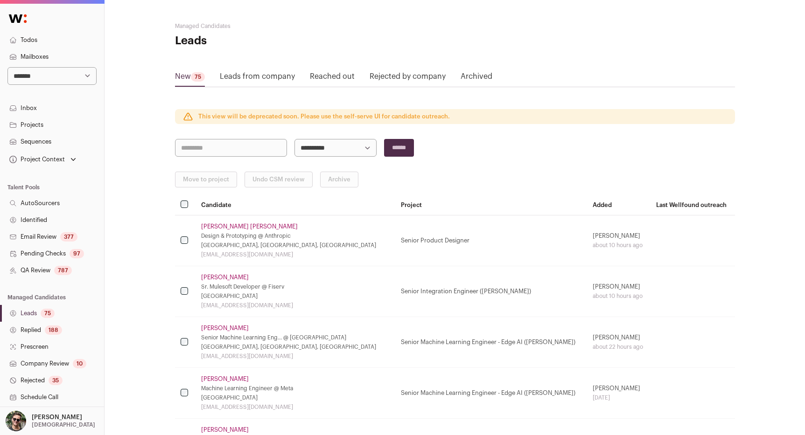
click at [214, 154] on input "search" at bounding box center [231, 148] width 112 height 18
type input "*******"
click at [384, 139] on input "******" at bounding box center [399, 148] width 30 height 18
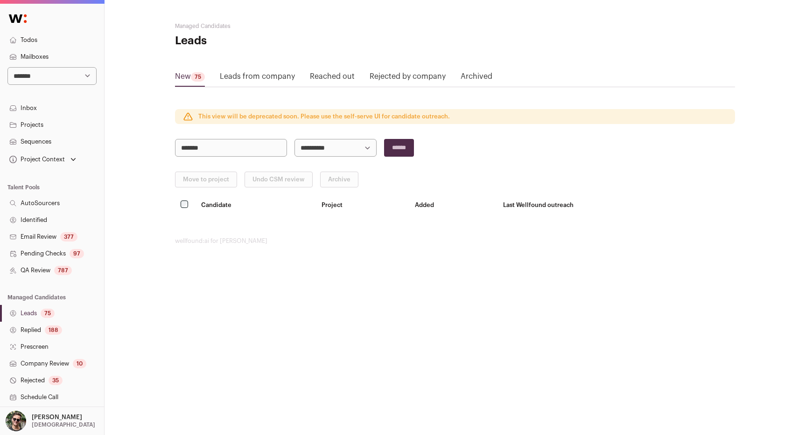
click at [282, 78] on link "Leads from company" at bounding box center [257, 78] width 75 height 15
click at [258, 135] on main "**********" at bounding box center [455, 133] width 560 height 267
click at [339, 80] on link "Reached out" at bounding box center [332, 78] width 45 height 15
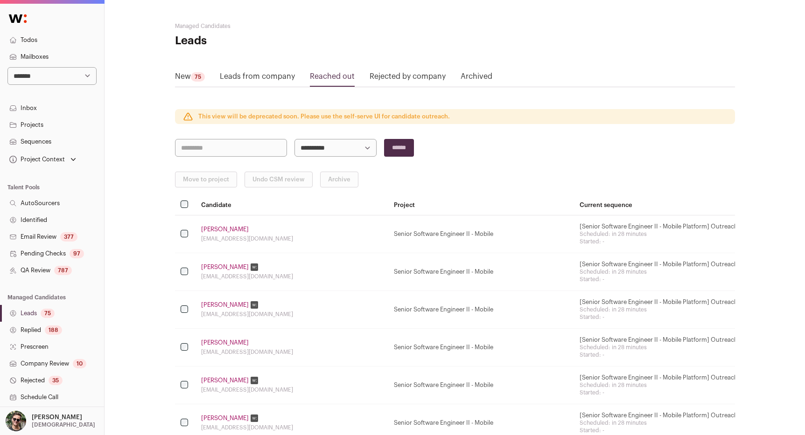
click at [257, 147] on input "search" at bounding box center [231, 148] width 112 height 18
type input "*******"
click at [384, 139] on input "******" at bounding box center [399, 148] width 30 height 18
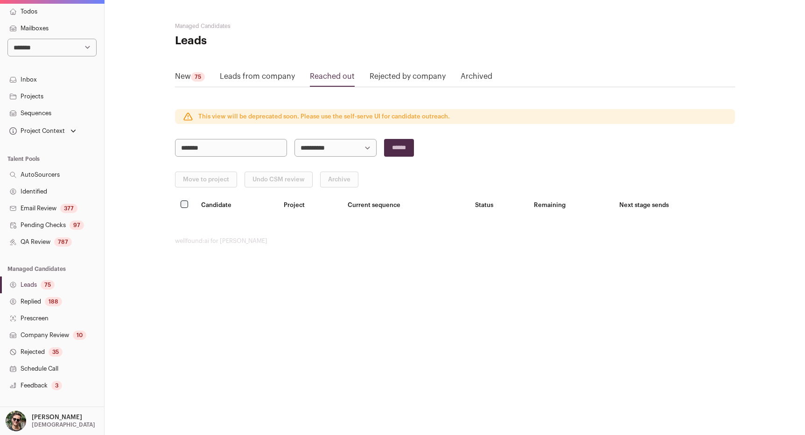
scroll to position [31, 0]
click at [35, 350] on link "Rejected 35" at bounding box center [52, 350] width 104 height 17
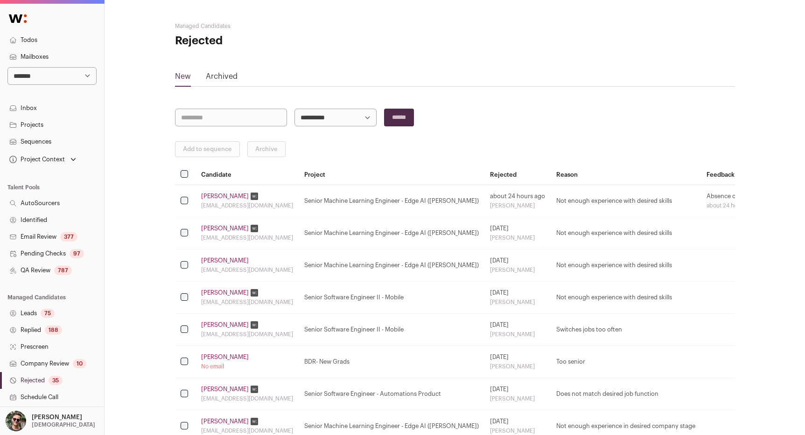
click at [232, 121] on input "search" at bounding box center [231, 118] width 112 height 18
type input "*******"
click at [384, 109] on input "******" at bounding box center [399, 118] width 30 height 18
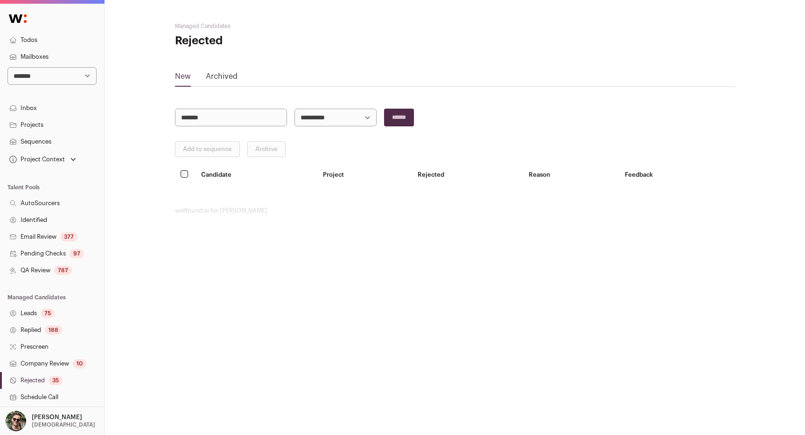
click at [228, 56] on main "**********" at bounding box center [455, 118] width 560 height 237
click at [228, 75] on link "Archived" at bounding box center [222, 76] width 32 height 7
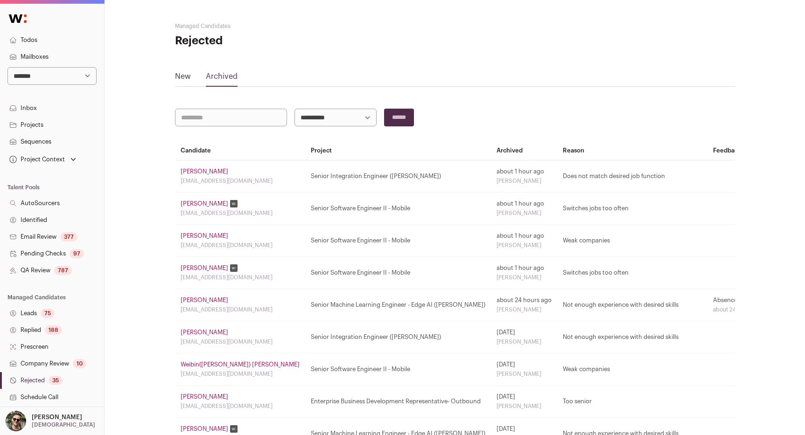
click at [223, 115] on input "search" at bounding box center [231, 118] width 112 height 18
type input "*******"
click at [384, 109] on input "******" at bounding box center [399, 118] width 30 height 18
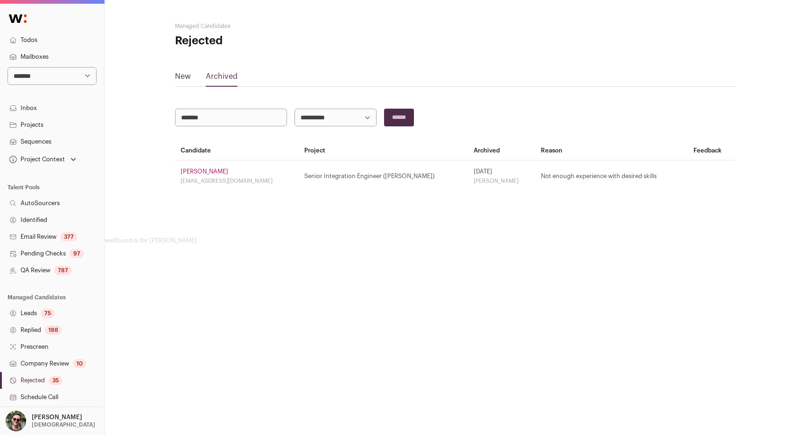
click at [212, 173] on link "[PERSON_NAME]" at bounding box center [205, 171] width 48 height 7
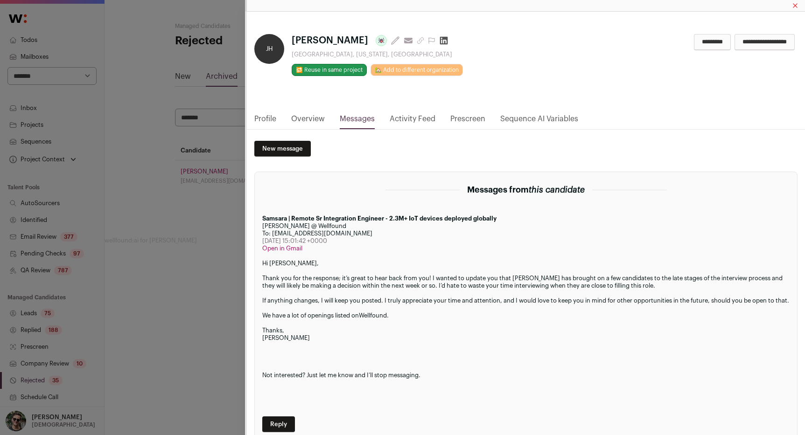
click at [308, 121] on link "Overview" at bounding box center [308, 121] width 34 height 16
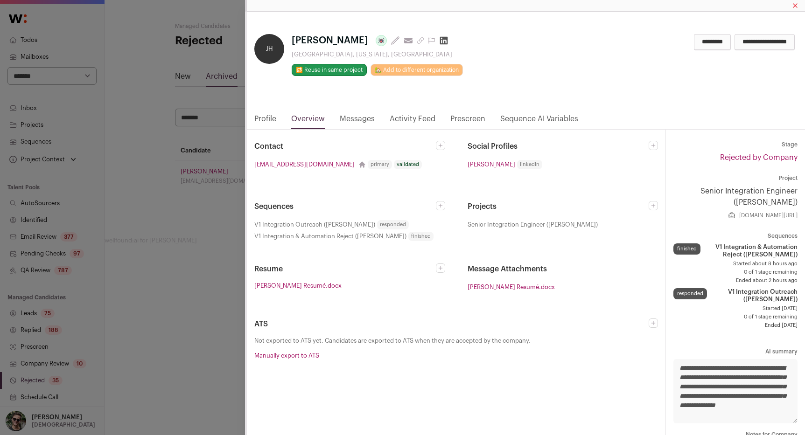
click at [457, 121] on link "Prescreen" at bounding box center [467, 121] width 35 height 16
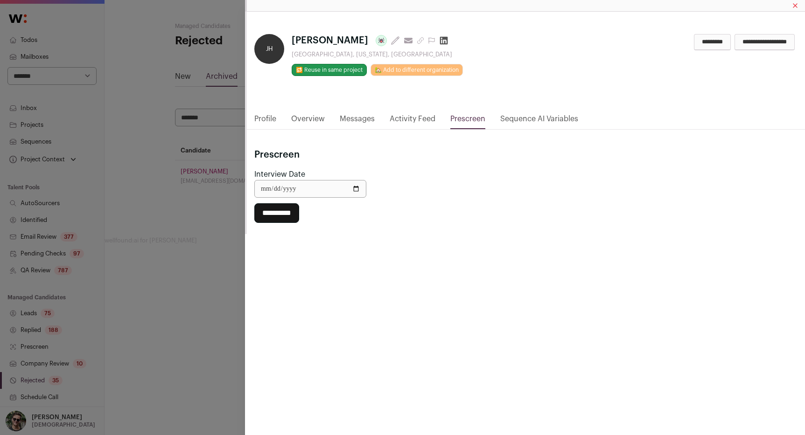
click at [398, 120] on link "Activity Feed" at bounding box center [413, 121] width 46 height 16
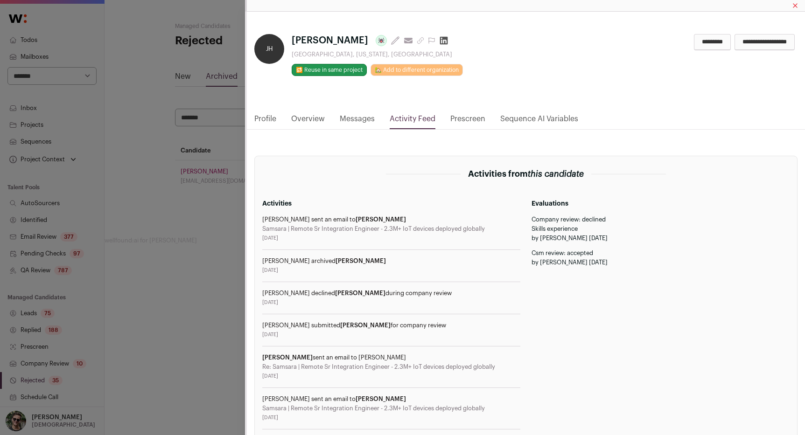
click at [349, 116] on link "Messages" at bounding box center [357, 121] width 35 height 16
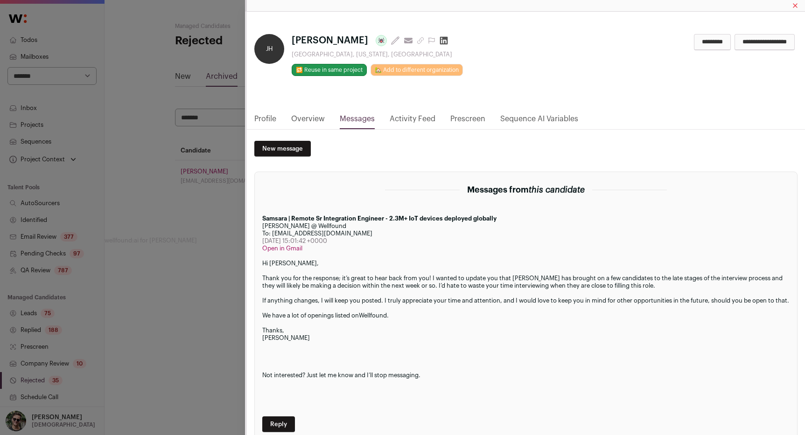
click at [280, 122] on nav "Profile Overview Messages Activity Feed Prescreen Sequence AI Variables" at bounding box center [526, 121] width 558 height 16
click at [262, 122] on link "Profile" at bounding box center [265, 121] width 22 height 16
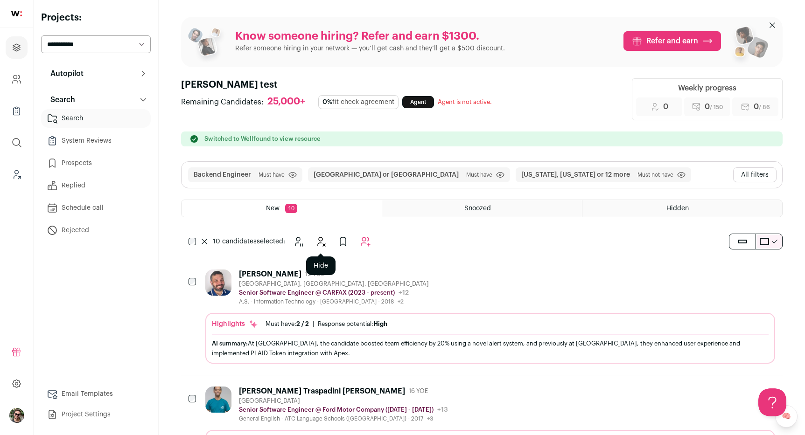
click at [322, 246] on icon "Hide" at bounding box center [321, 241] width 7 height 9
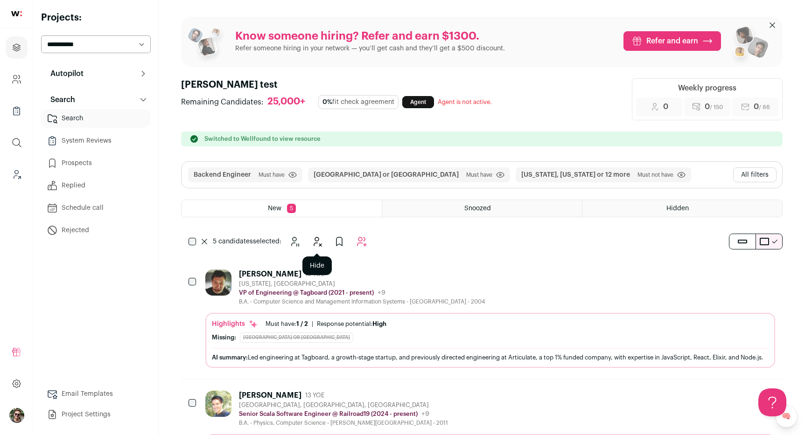
click at [319, 242] on icon "Hide" at bounding box center [316, 241] width 11 height 11
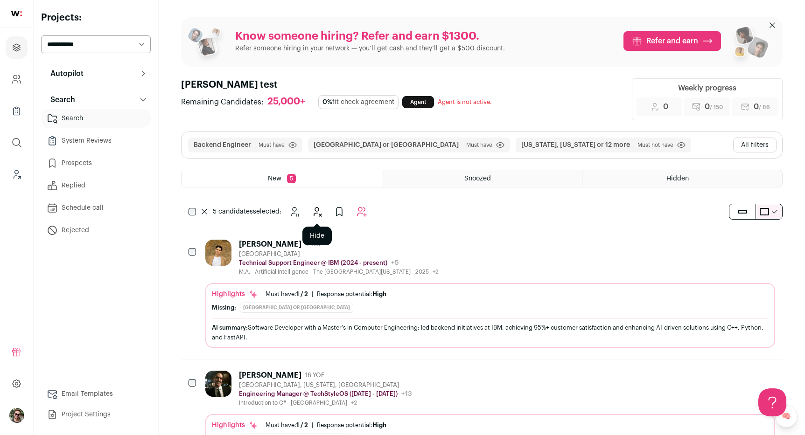
click at [322, 211] on icon "Hide" at bounding box center [316, 211] width 11 height 11
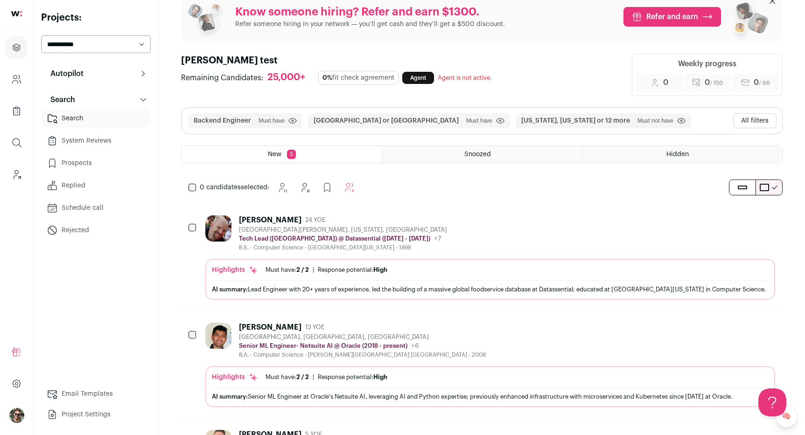
scroll to position [25, 0]
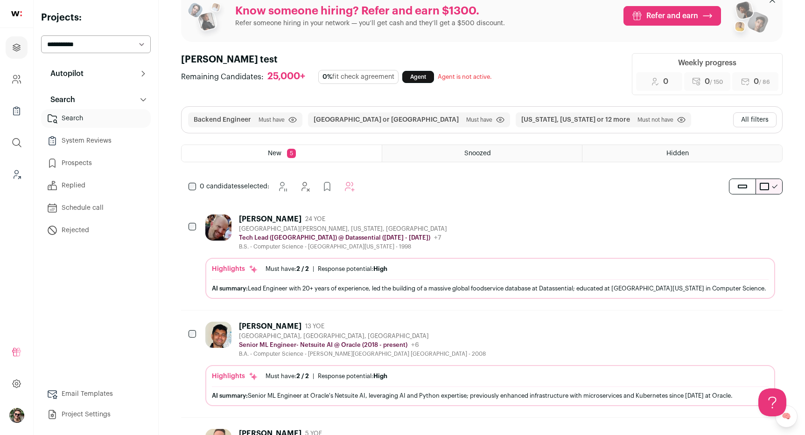
click at [191, 190] on div "0 candidates selected: [GEOGRAPHIC_DATA] Hide Add to Prospects" at bounding box center [273, 186] width 185 height 19
click at [314, 184] on icon "Hide" at bounding box center [316, 186] width 11 height 11
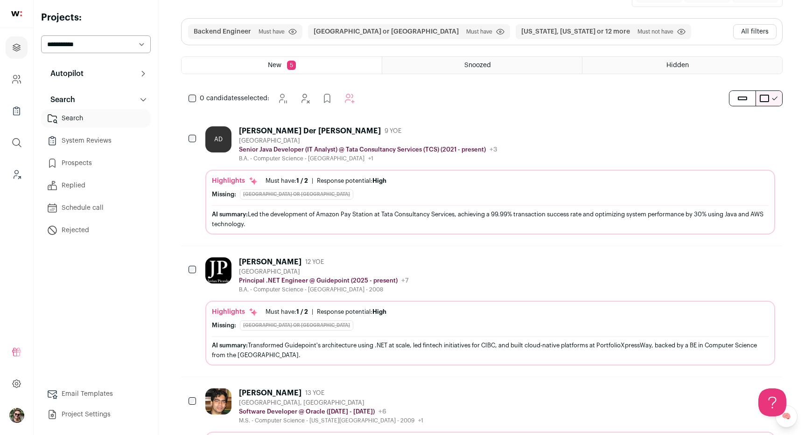
scroll to position [0, 0]
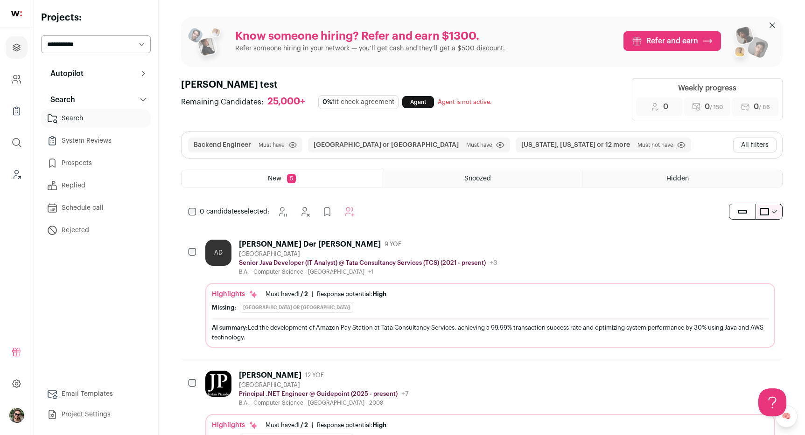
click at [200, 210] on span "0 candidates" at bounding box center [220, 212] width 41 height 7
click at [188, 216] on div "0 candidates selected: [GEOGRAPHIC_DATA] Hide Add to Prospects" at bounding box center [273, 211] width 185 height 19
click at [309, 209] on button "Hide" at bounding box center [316, 211] width 19 height 19
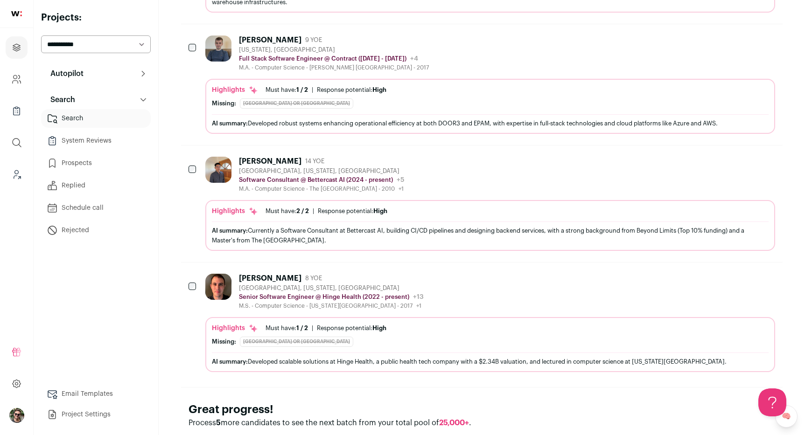
scroll to position [442, 0]
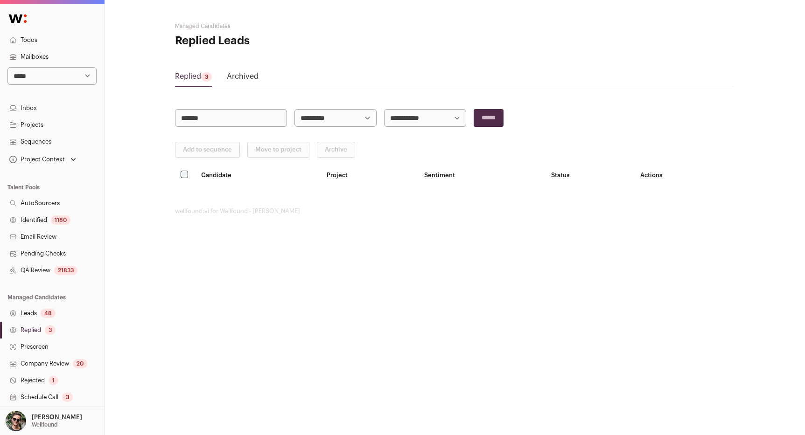
select select "*****"
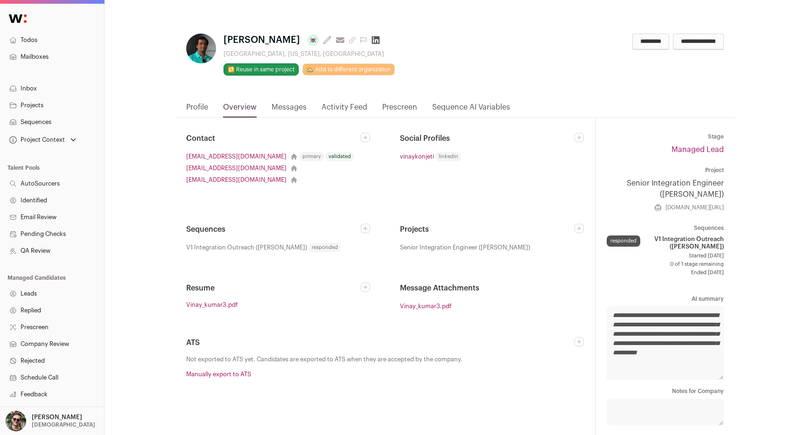
click at [280, 111] on link "Messages" at bounding box center [289, 110] width 35 height 16
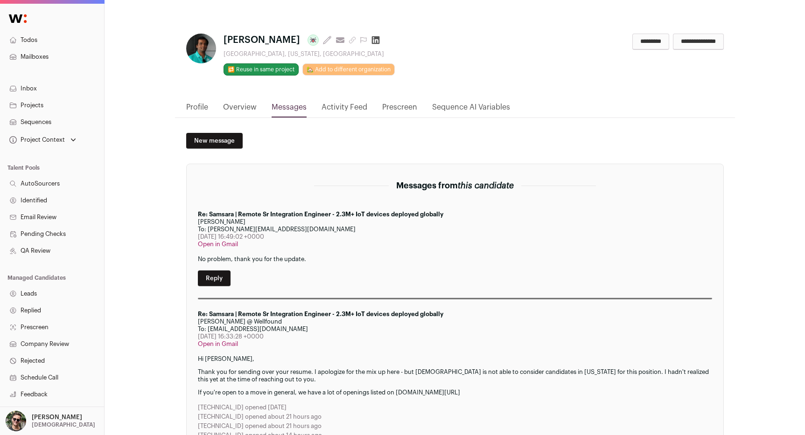
click at [220, 104] on nav "Profile Overview Messages Activity Feed Prescreen Sequence AI Variables" at bounding box center [455, 110] width 560 height 16
click at [238, 107] on link "Overview" at bounding box center [240, 110] width 34 height 16
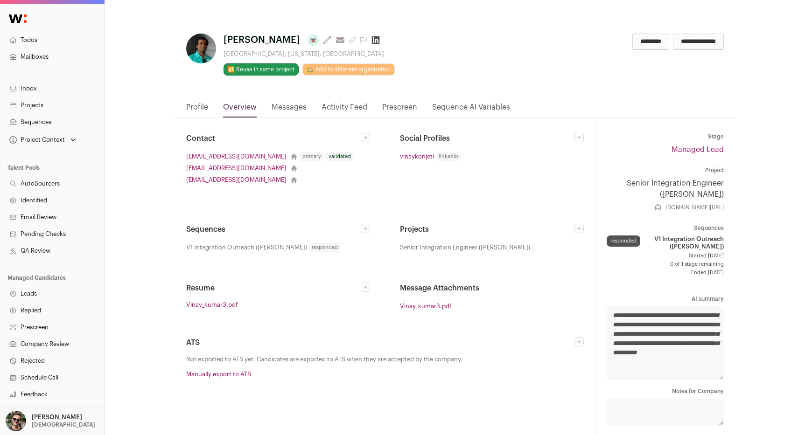
click at [200, 105] on link "Profile" at bounding box center [197, 110] width 22 height 16
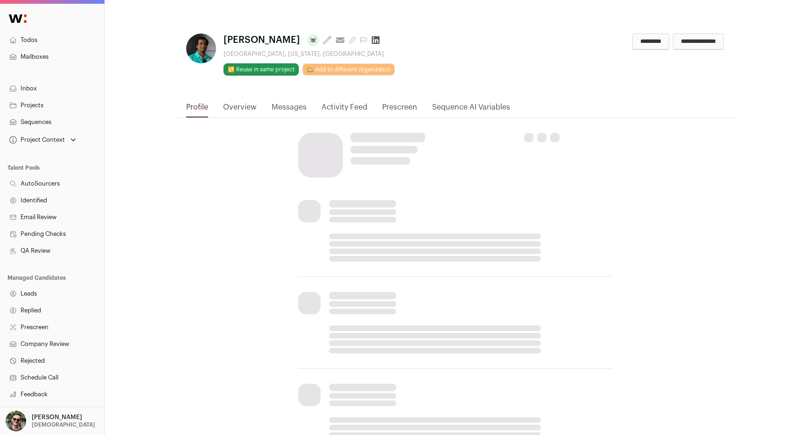
click at [304, 109] on html "Todos Mailboxes Inbox Projects Sequences Project Context BDR- New Grads Enterpr…" at bounding box center [402, 356] width 805 height 712
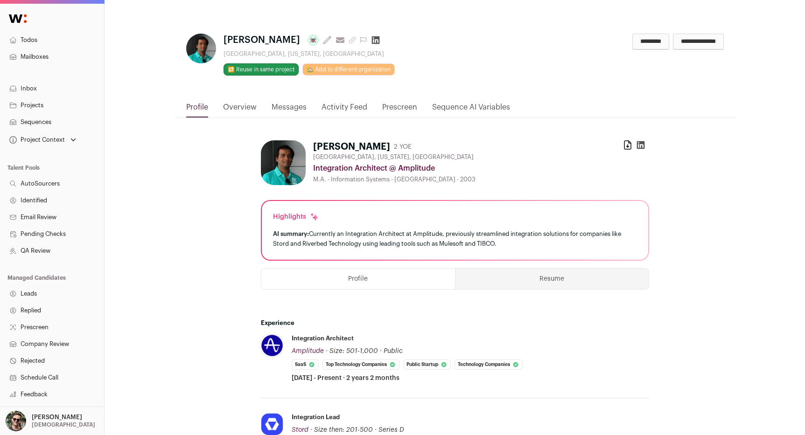
click at [332, 109] on link "Activity Feed" at bounding box center [344, 110] width 46 height 16
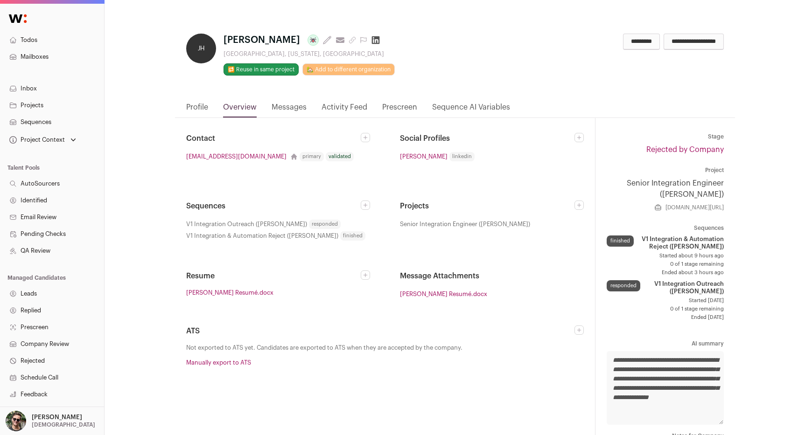
click at [329, 104] on link "Activity Feed" at bounding box center [344, 110] width 46 height 16
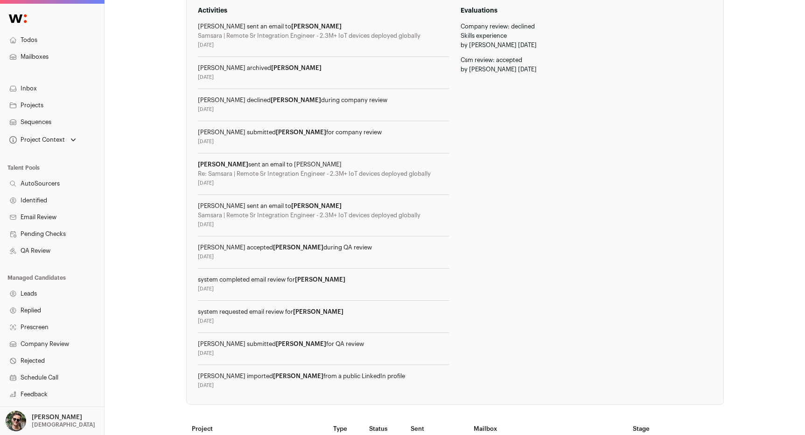
scroll to position [320, 0]
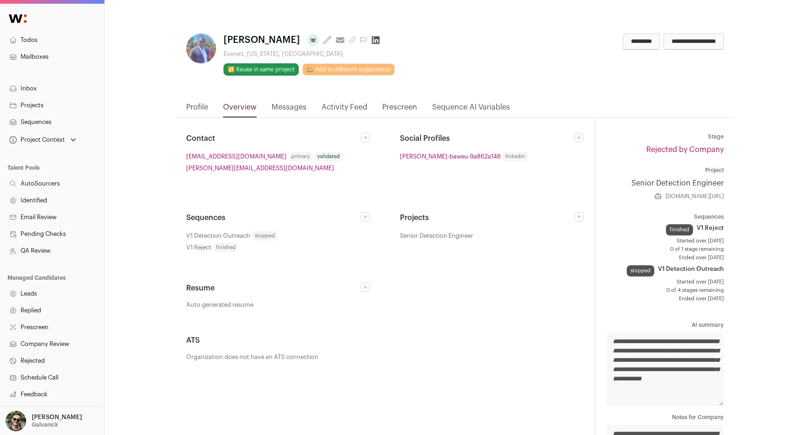
click at [449, 154] on link "[PERSON_NAME]-baweu-9a862a148" at bounding box center [450, 157] width 101 height 10
click at [309, 39] on icon at bounding box center [312, 39] width 7 height 7
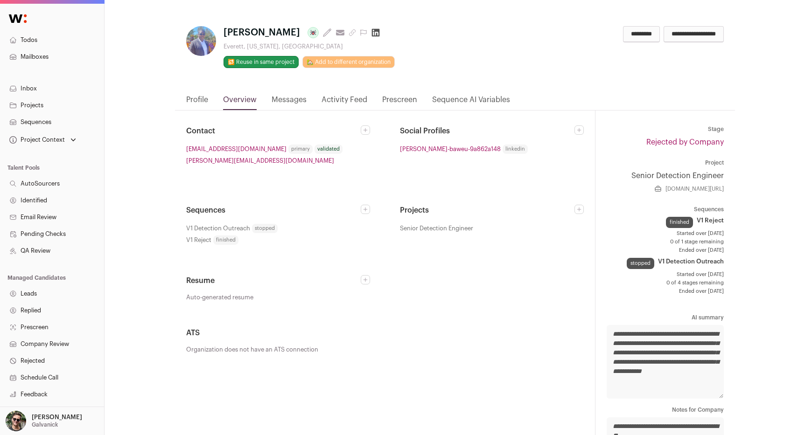
click at [205, 99] on link "Profile" at bounding box center [197, 102] width 22 height 16
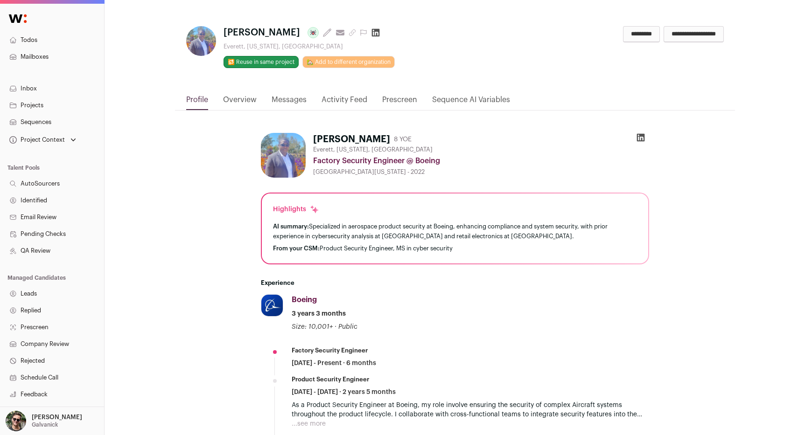
click at [349, 33] on icon "submit" at bounding box center [352, 33] width 6 height 6
click at [309, 31] on icon at bounding box center [312, 32] width 7 height 7
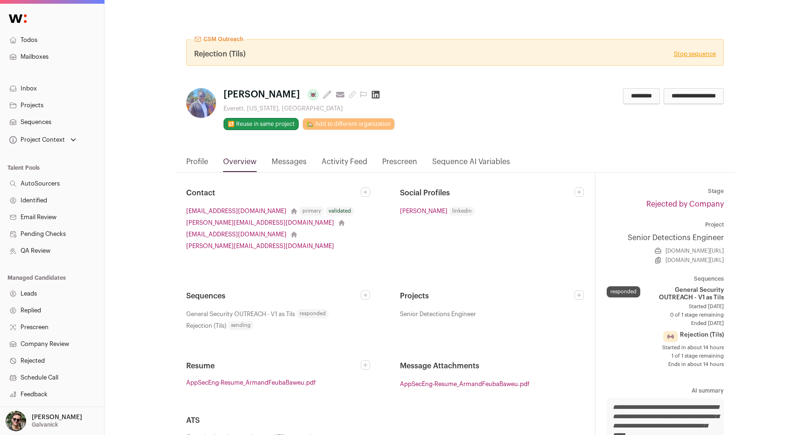
click at [447, 210] on link "[PERSON_NAME]" at bounding box center [424, 211] width 48 height 10
click at [312, 95] on icon at bounding box center [313, 95] width 2 height 2
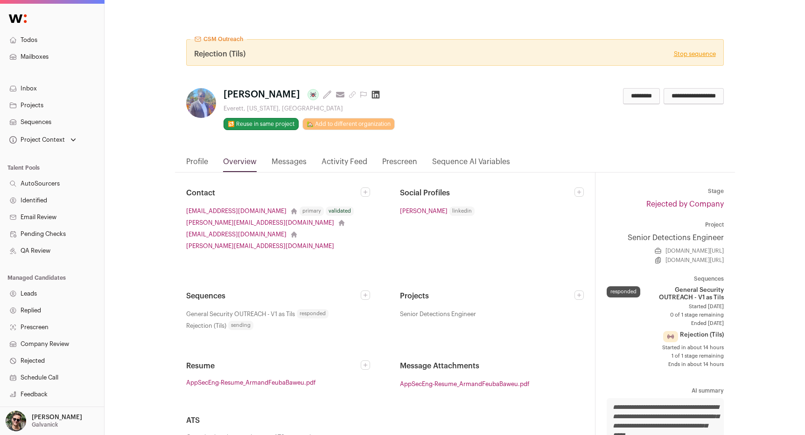
click at [35, 108] on link "Projects" at bounding box center [52, 105] width 104 height 17
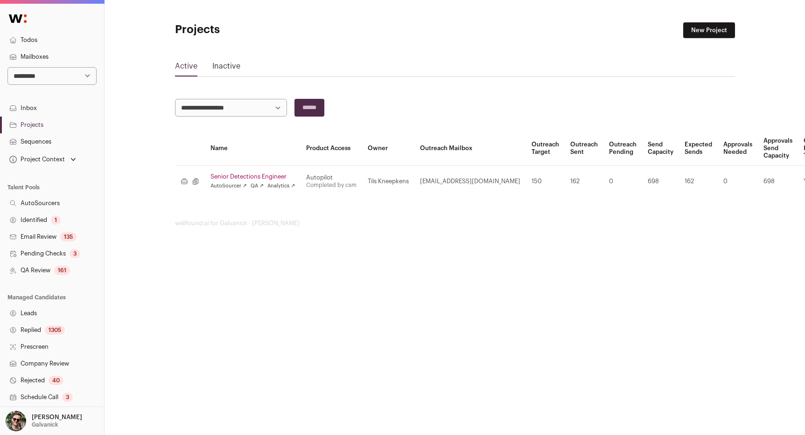
click at [52, 308] on link "Leads" at bounding box center [52, 313] width 104 height 17
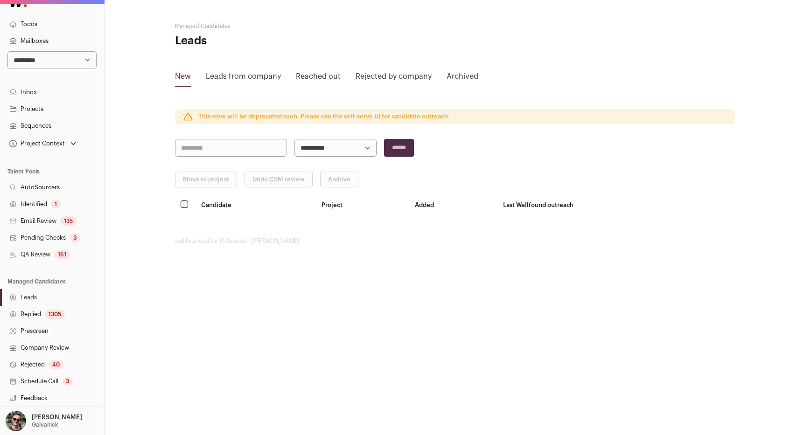
scroll to position [17, 0]
click at [66, 208] on link "Identified 1" at bounding box center [52, 203] width 104 height 17
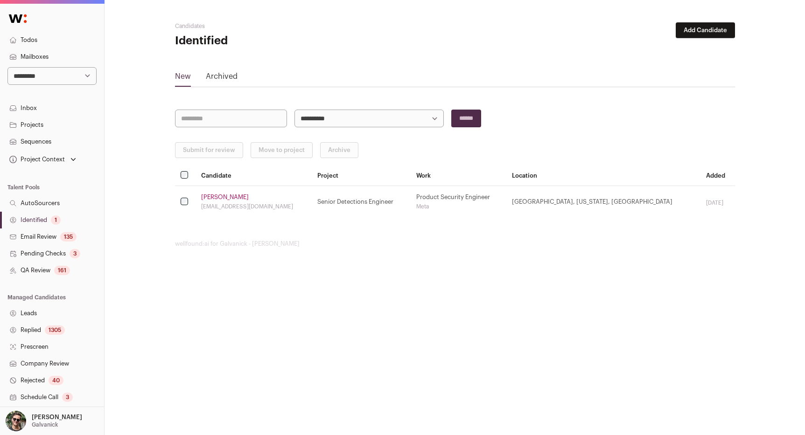
click at [704, 30] on button "Add Candidate" at bounding box center [705, 30] width 59 height 16
